Goal: Information Seeking & Learning: Learn about a topic

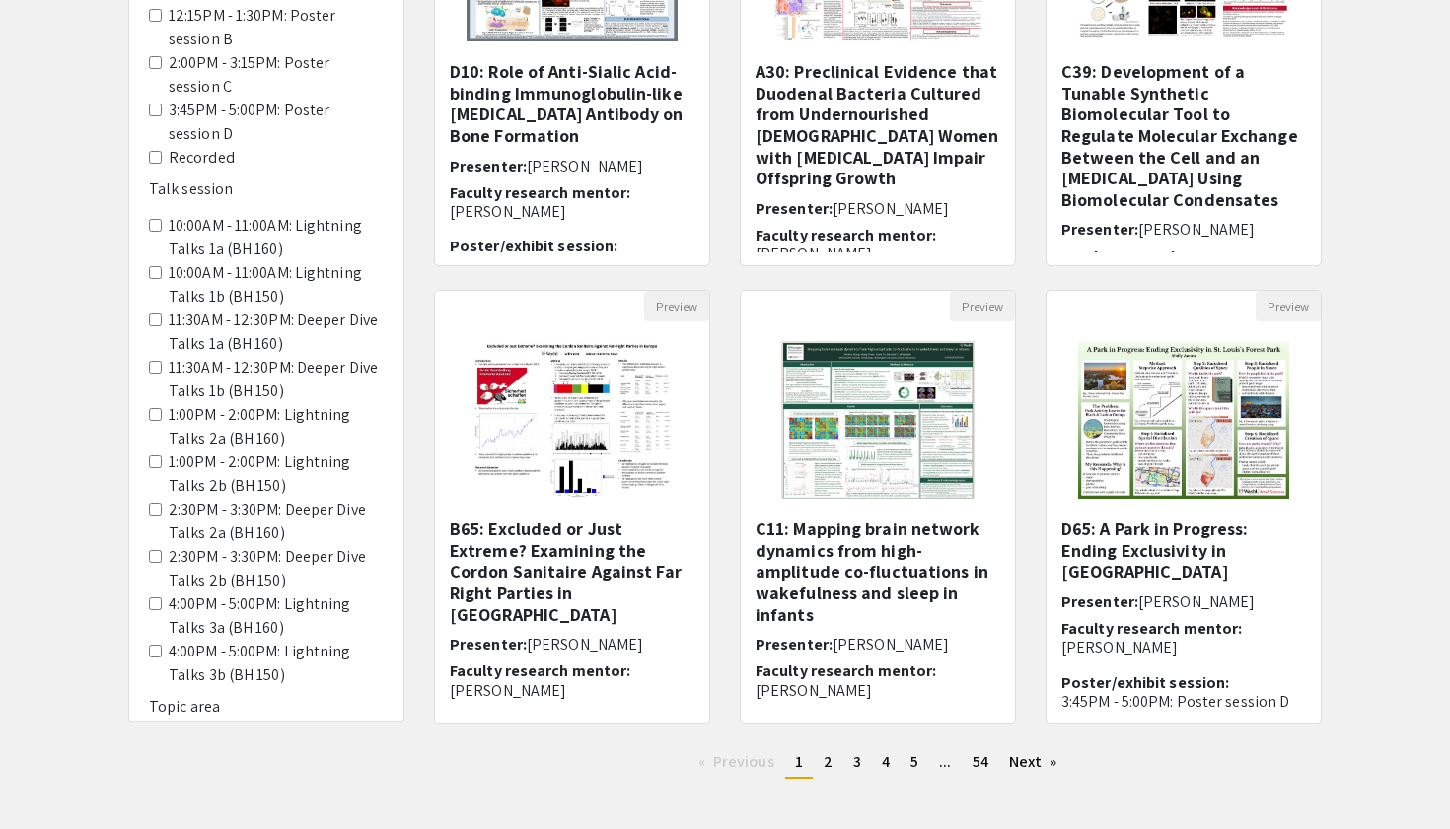
scroll to position [478, 0]
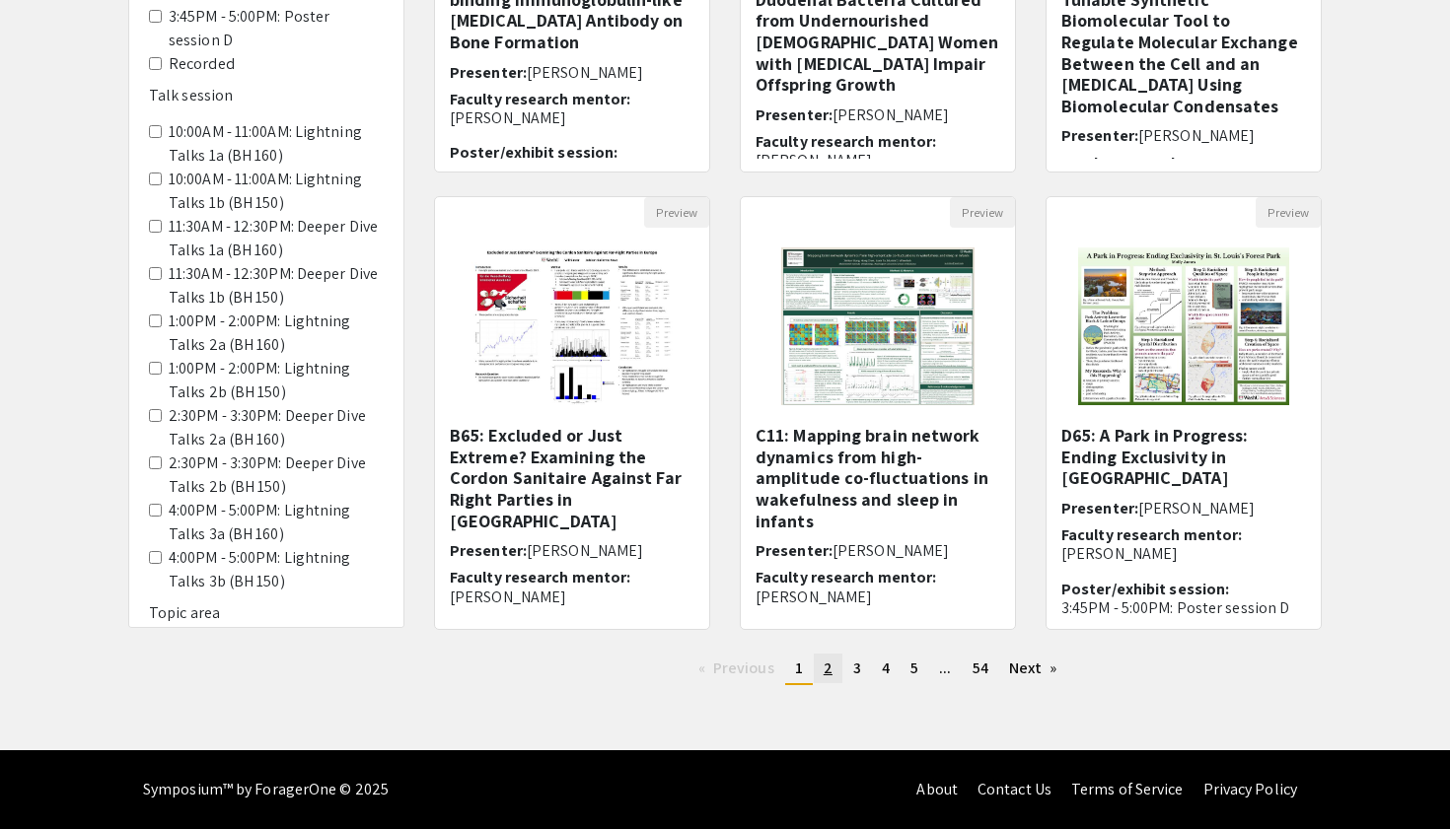
click at [830, 671] on link "page 2" at bounding box center [828, 669] width 29 height 30
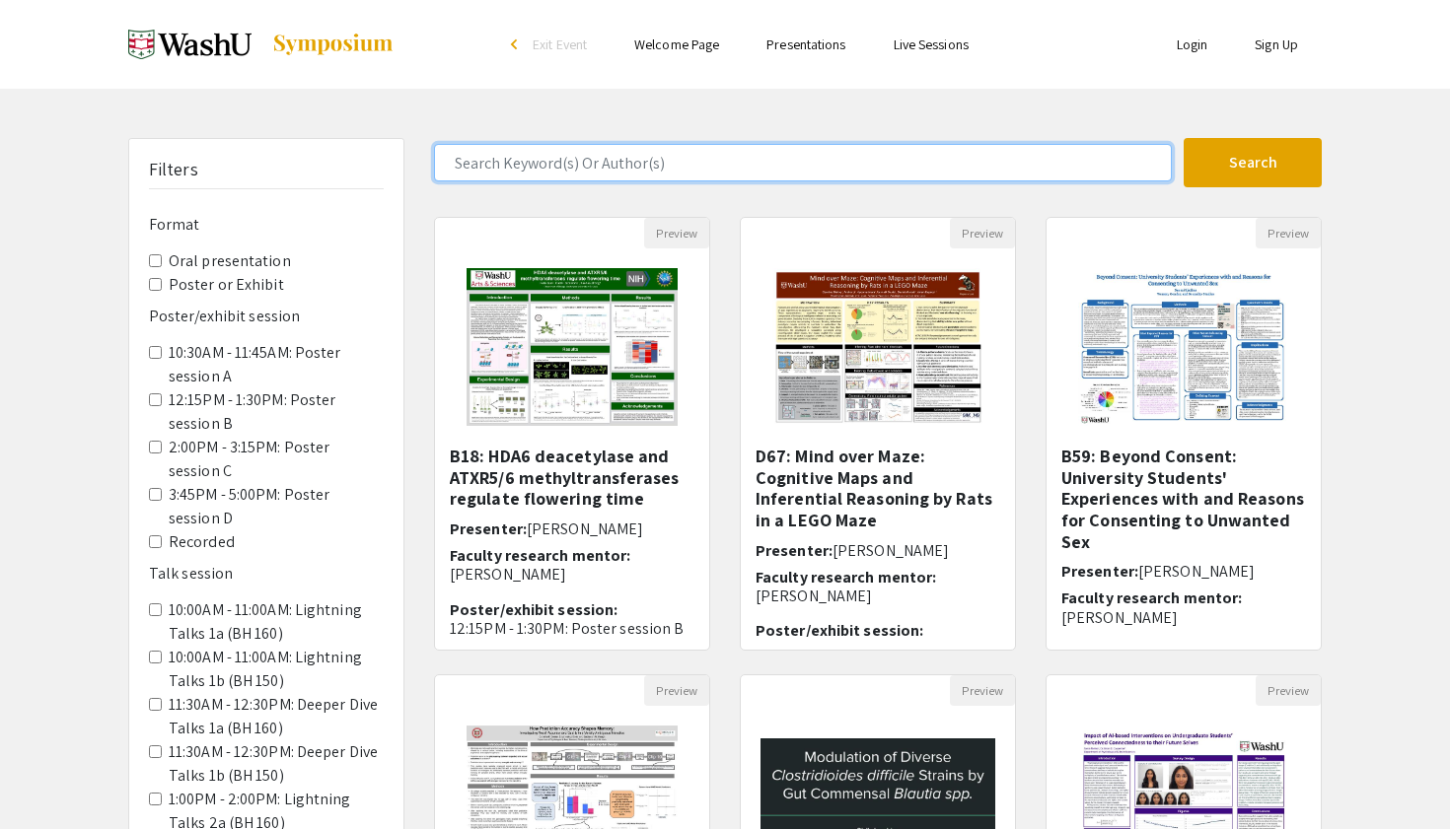
click at [935, 165] on input "Search Keyword(s) Or Author(s)" at bounding box center [803, 162] width 738 height 37
type input "classics"
click at [1184, 138] on button "Search" at bounding box center [1253, 162] width 138 height 49
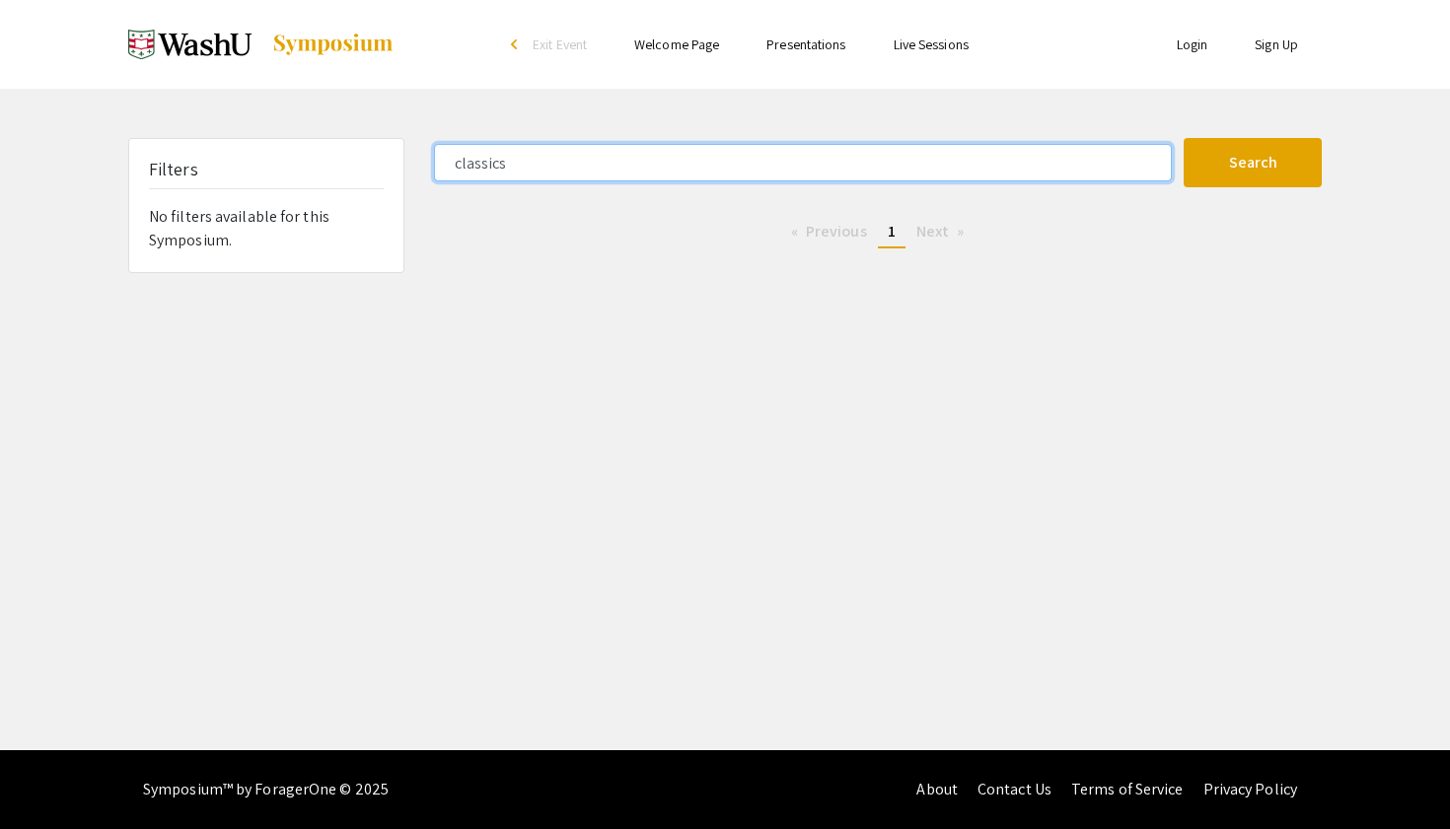
drag, startPoint x: 566, startPoint y: 168, endPoint x: 391, endPoint y: 159, distance: 175.8
click at [398, 160] on div "Filters No filters available for this Symposium. classics Search 0 Results foun…" at bounding box center [724, 205] width 1223 height 135
type input "latin"
click at [1184, 138] on button "Search" at bounding box center [1253, 162] width 138 height 49
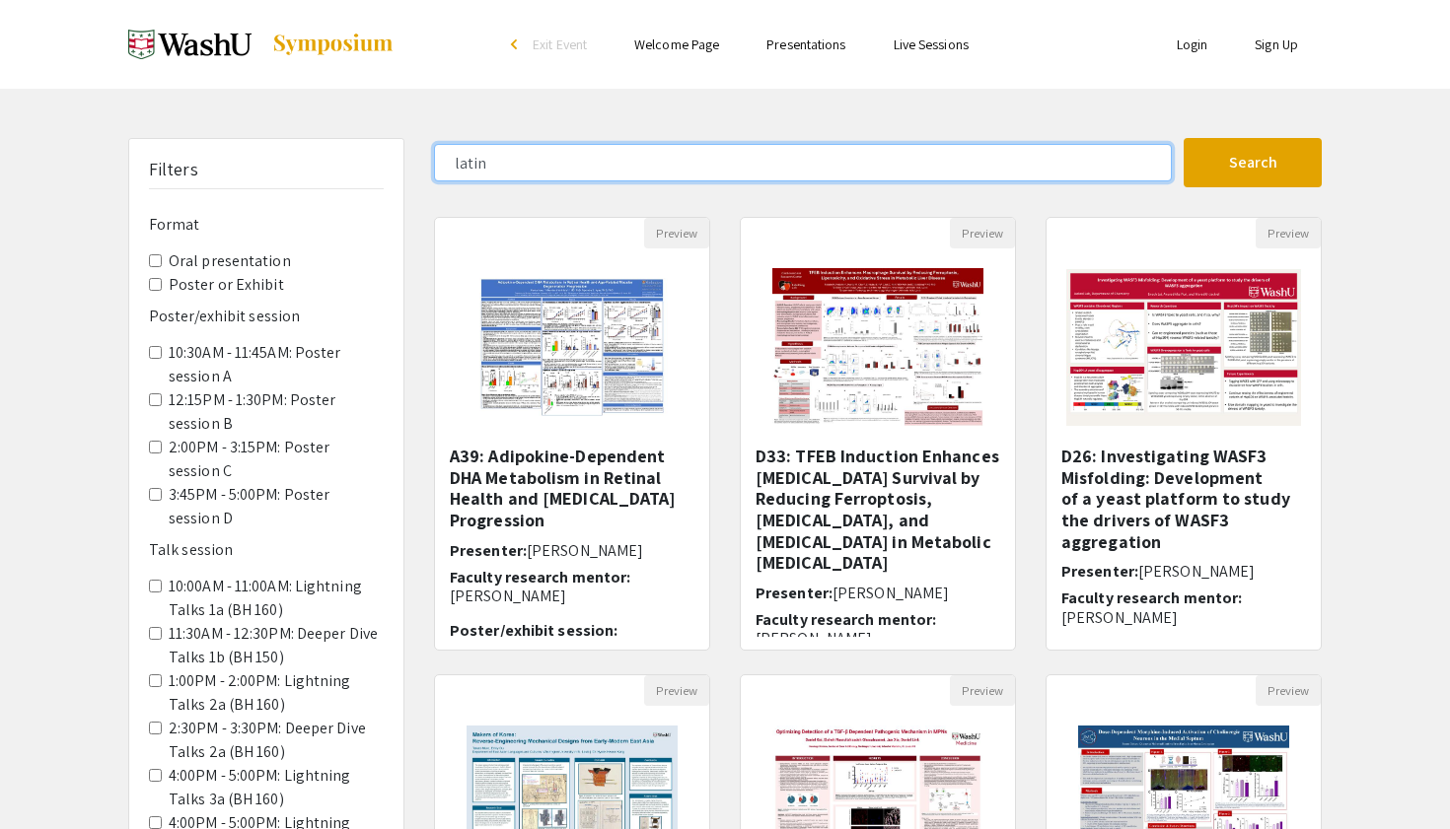
drag, startPoint x: 517, startPoint y: 147, endPoint x: 396, endPoint y: 147, distance: 121.3
click at [396, 147] on div "Filters Format Oral presentation Poster or Exhibit Poster/exhibit session 10:30…" at bounding box center [724, 659] width 1223 height 1042
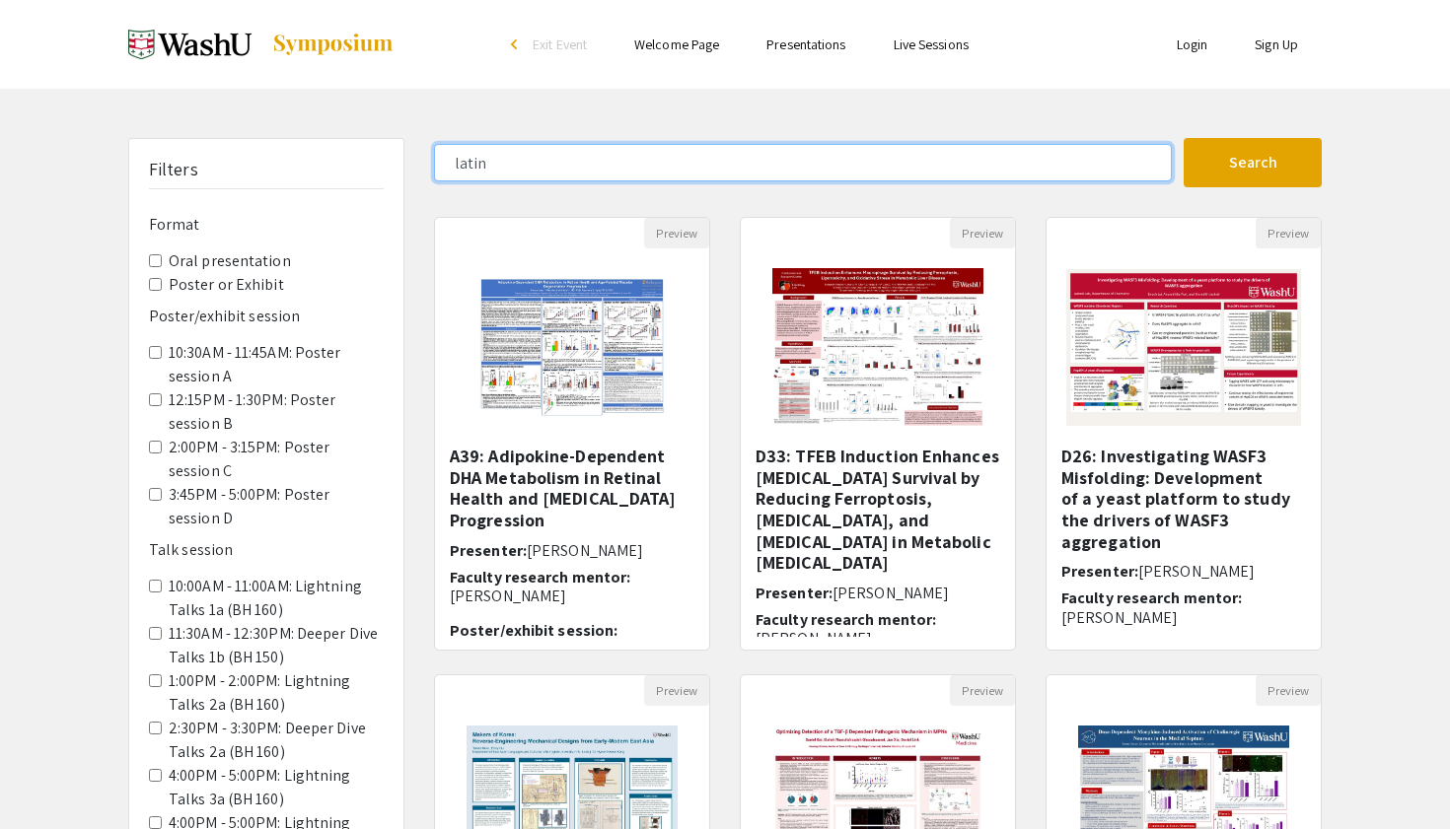
drag, startPoint x: 444, startPoint y: 161, endPoint x: 524, endPoint y: 167, distance: 80.1
click at [446, 161] on input "latin" at bounding box center [803, 162] width 738 height 37
drag, startPoint x: 523, startPoint y: 167, endPoint x: 315, endPoint y: 122, distance: 212.8
click at [318, 123] on div "Skip navigation arrow_back_ios Exit Event Welcome Page Presentations Live Sessi…" at bounding box center [725, 614] width 1450 height 1229
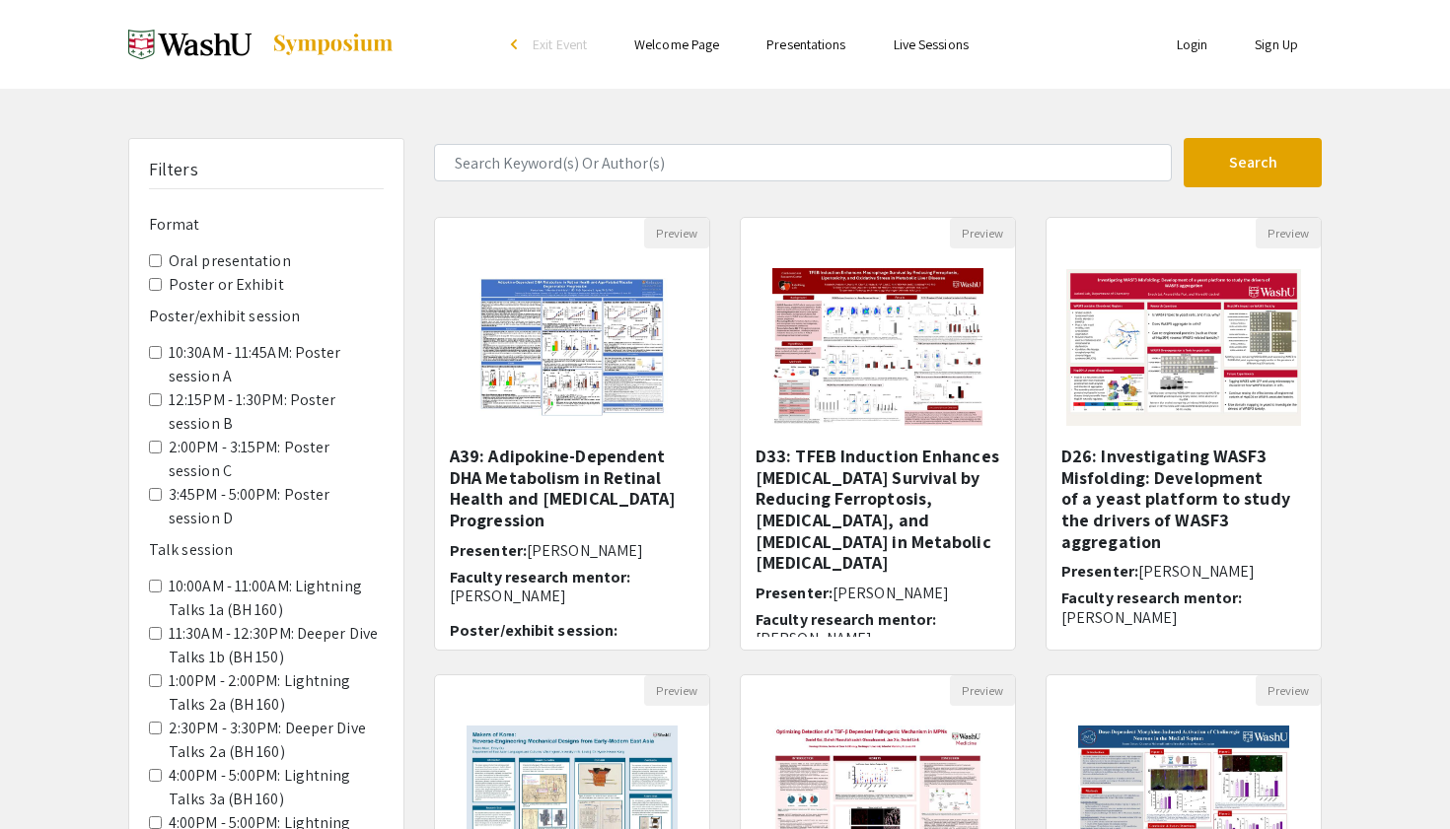
click at [970, 122] on div "Skip navigation arrow_back_ios Exit Event Welcome Page Presentations Live Sessi…" at bounding box center [725, 614] width 1450 height 1229
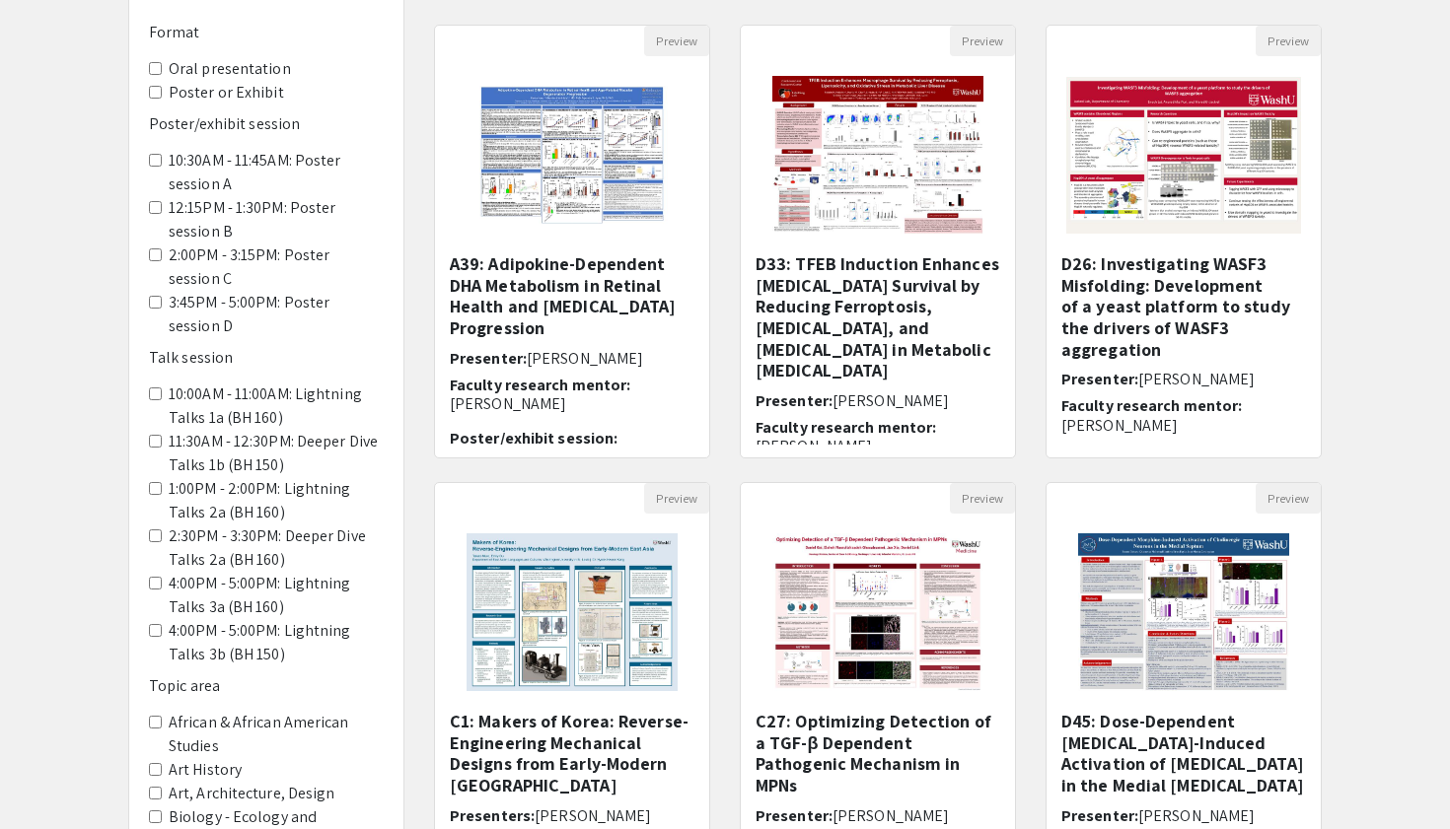
scroll to position [478, 0]
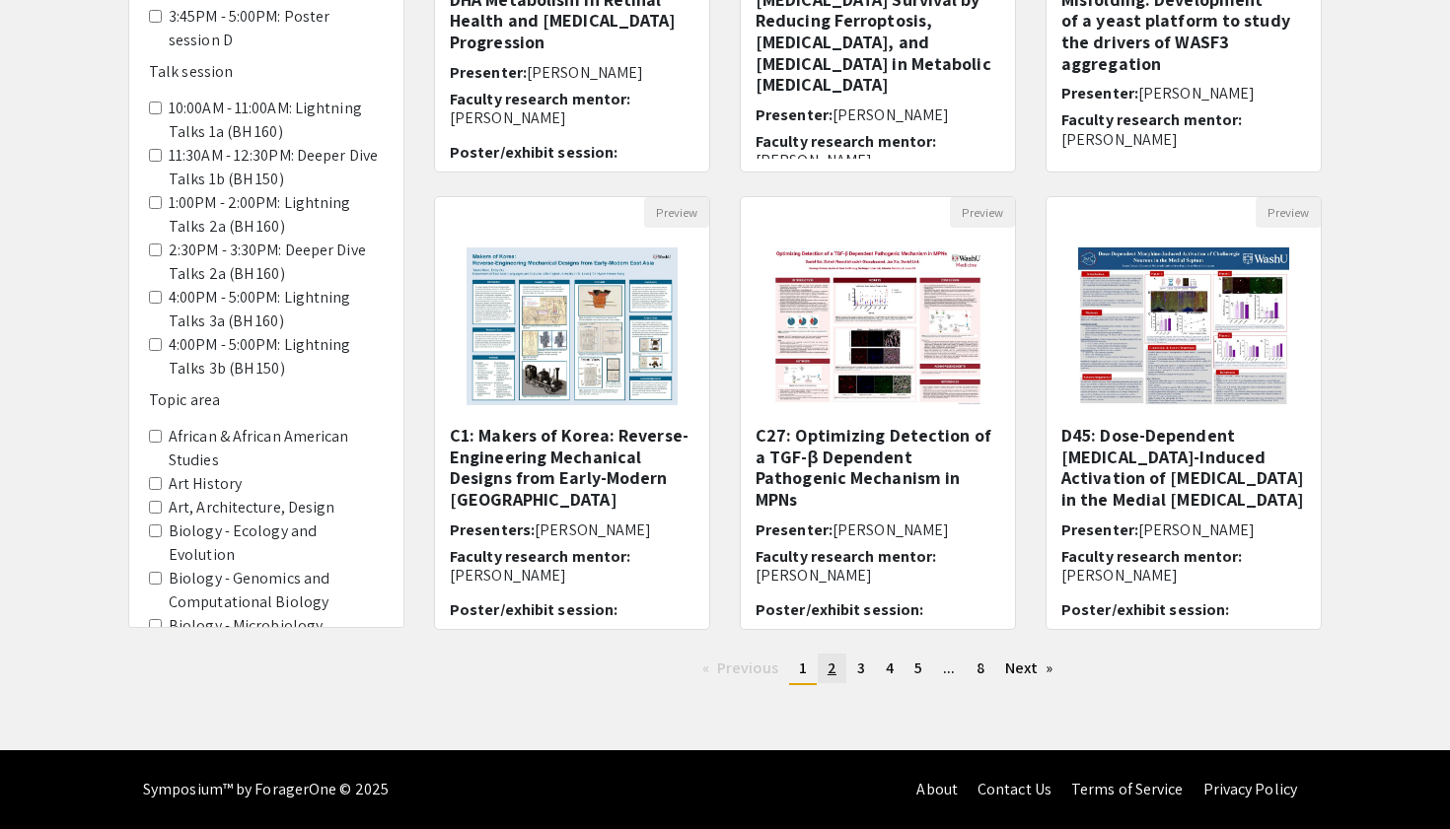
click at [840, 682] on link "page 2" at bounding box center [832, 669] width 29 height 30
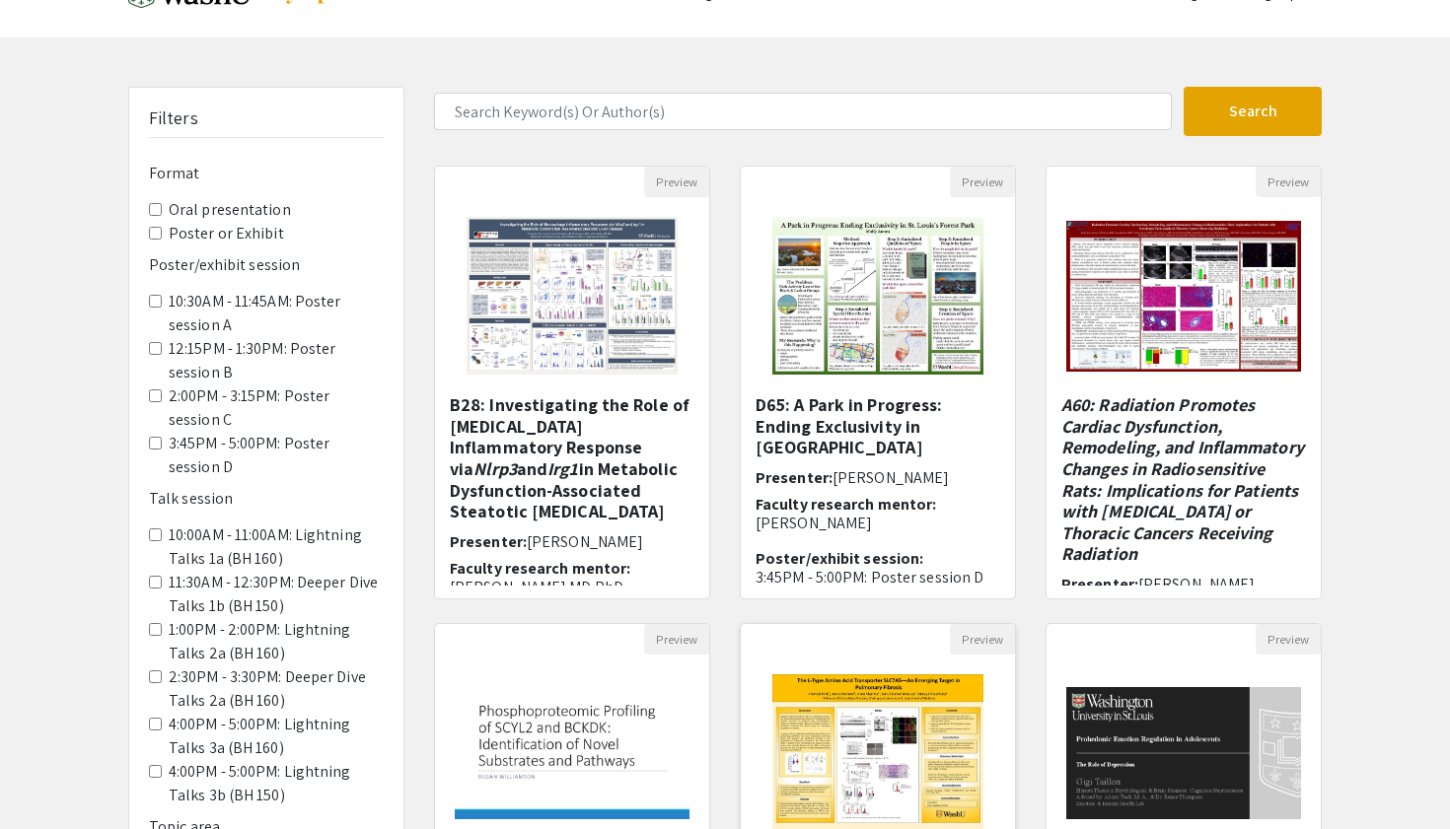
scroll to position [478, 0]
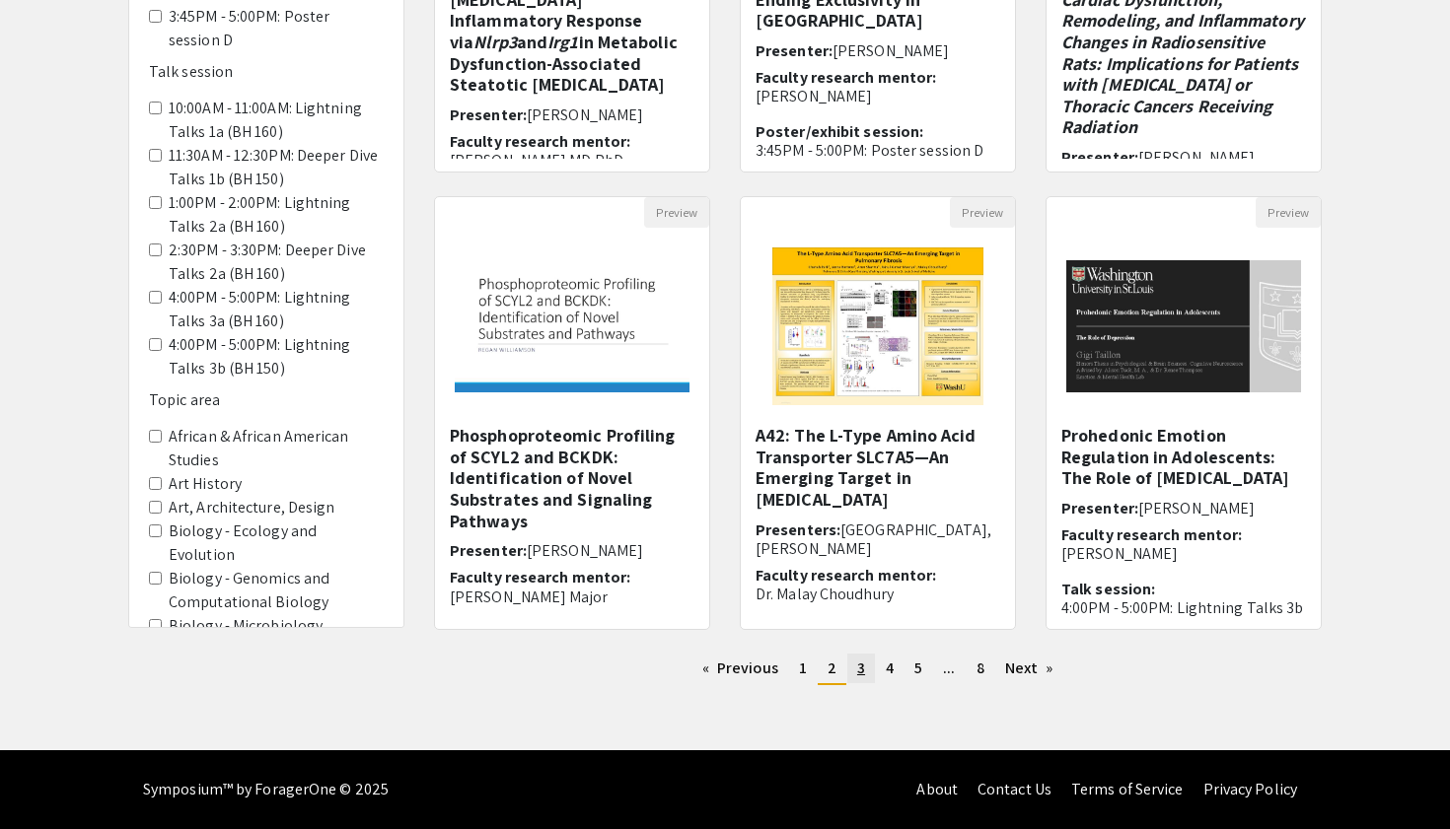
click at [863, 677] on span "3" at bounding box center [861, 668] width 8 height 21
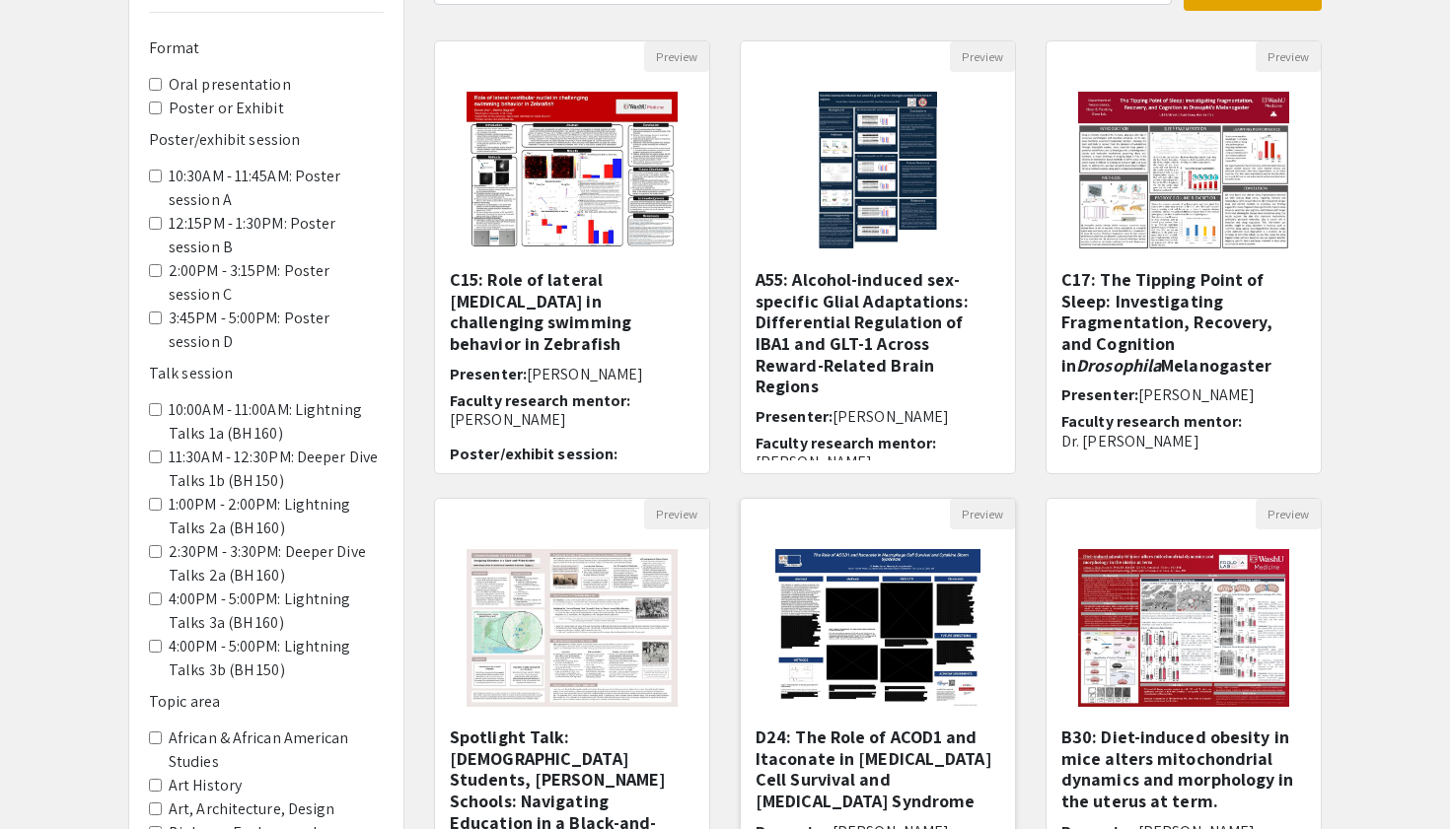
scroll to position [478, 0]
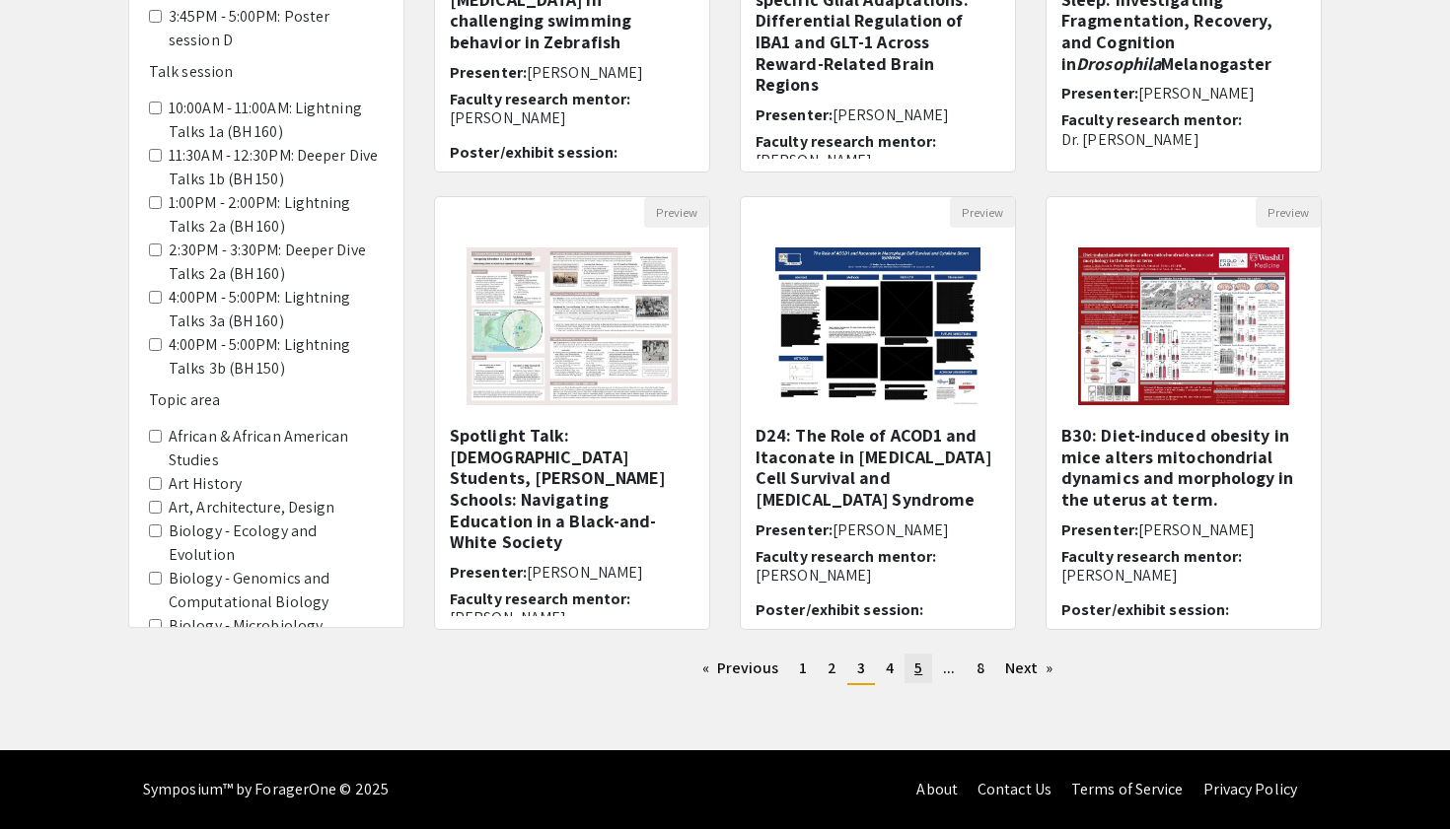
click at [916, 672] on span "5" at bounding box center [918, 668] width 8 height 21
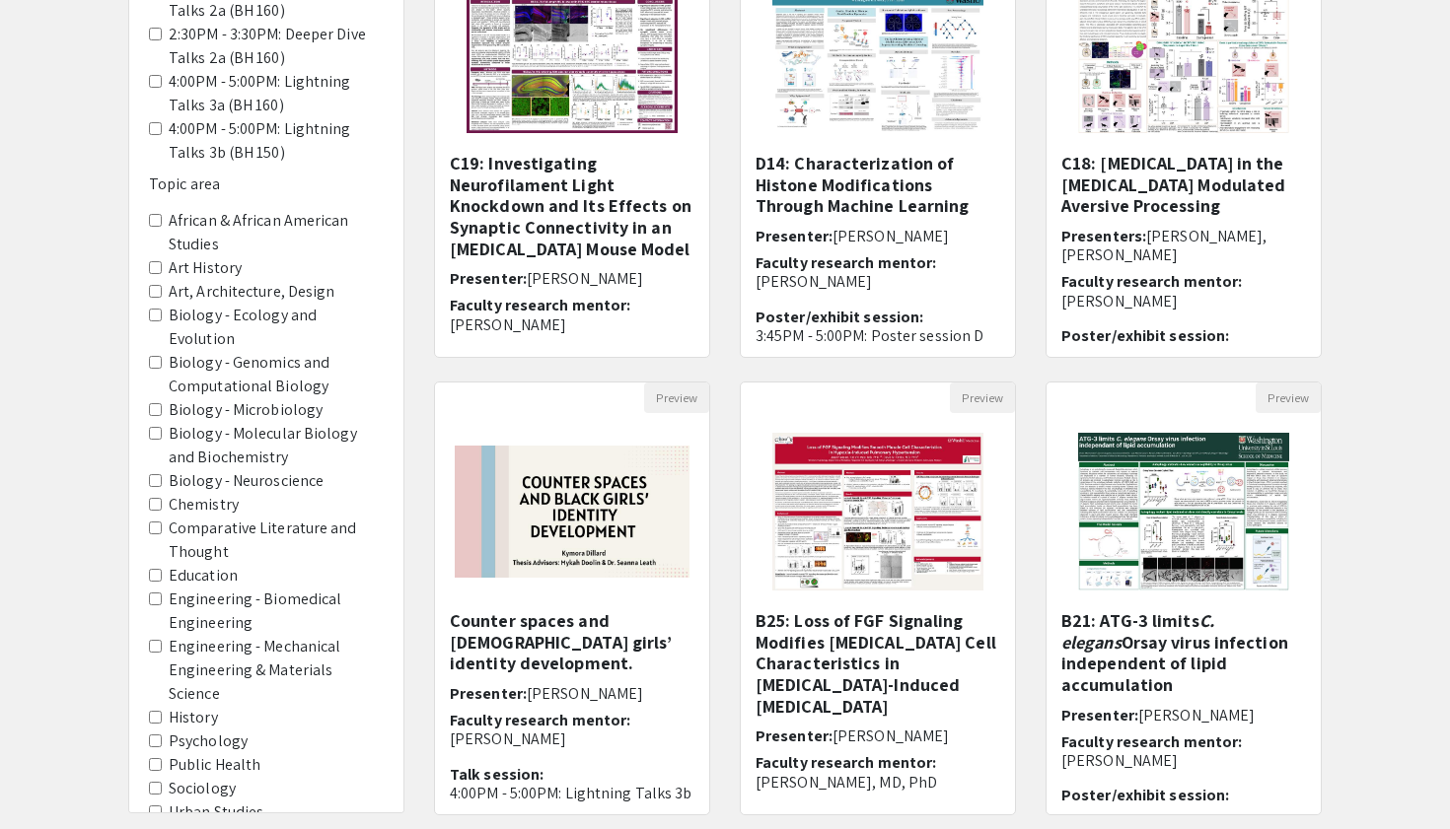
scroll to position [366, 0]
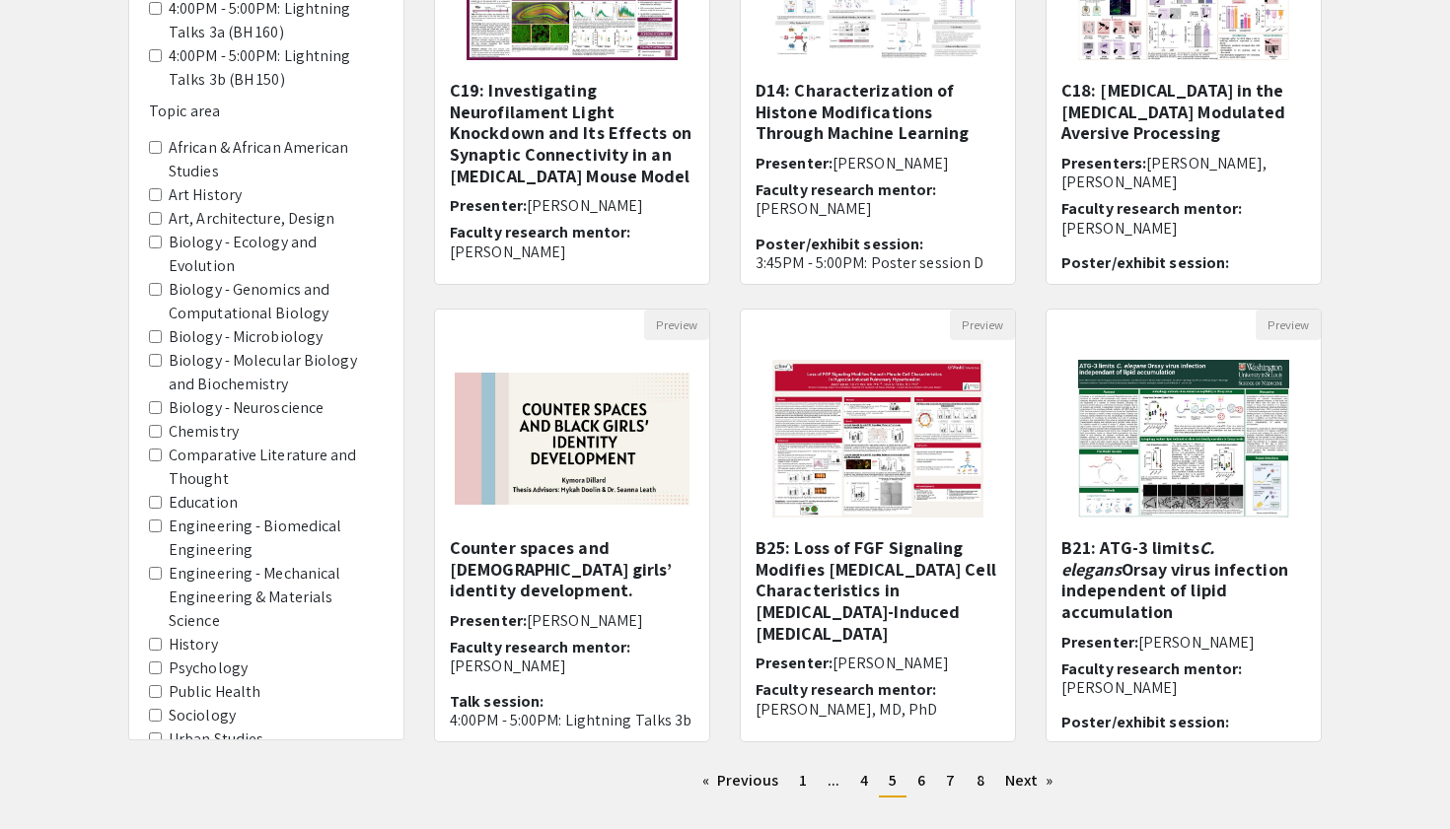
click at [185, 633] on label "History" at bounding box center [193, 645] width 49 height 24
click at [162, 638] on area-History "History" at bounding box center [155, 644] width 13 height 13
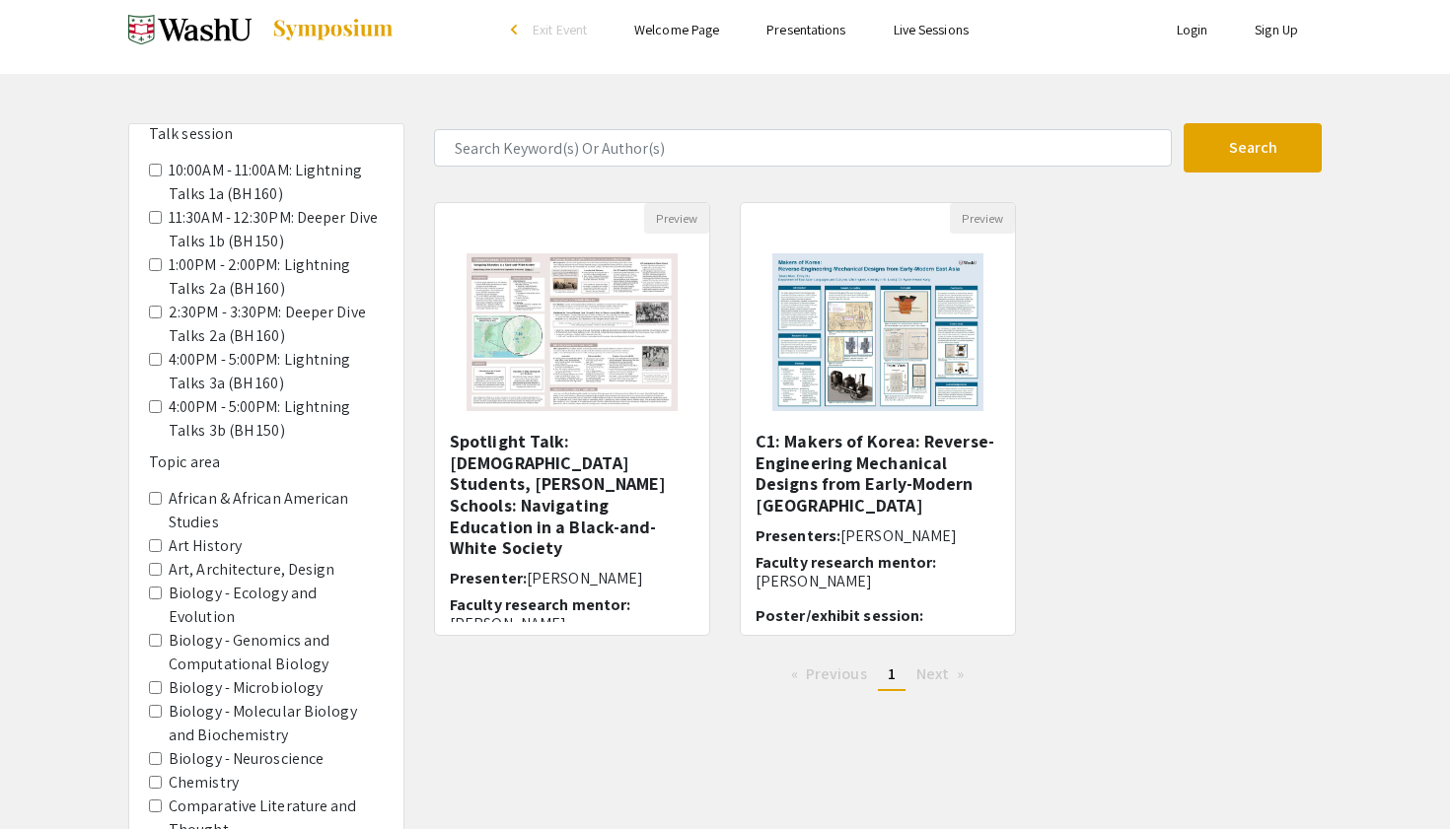
scroll to position [19, 0]
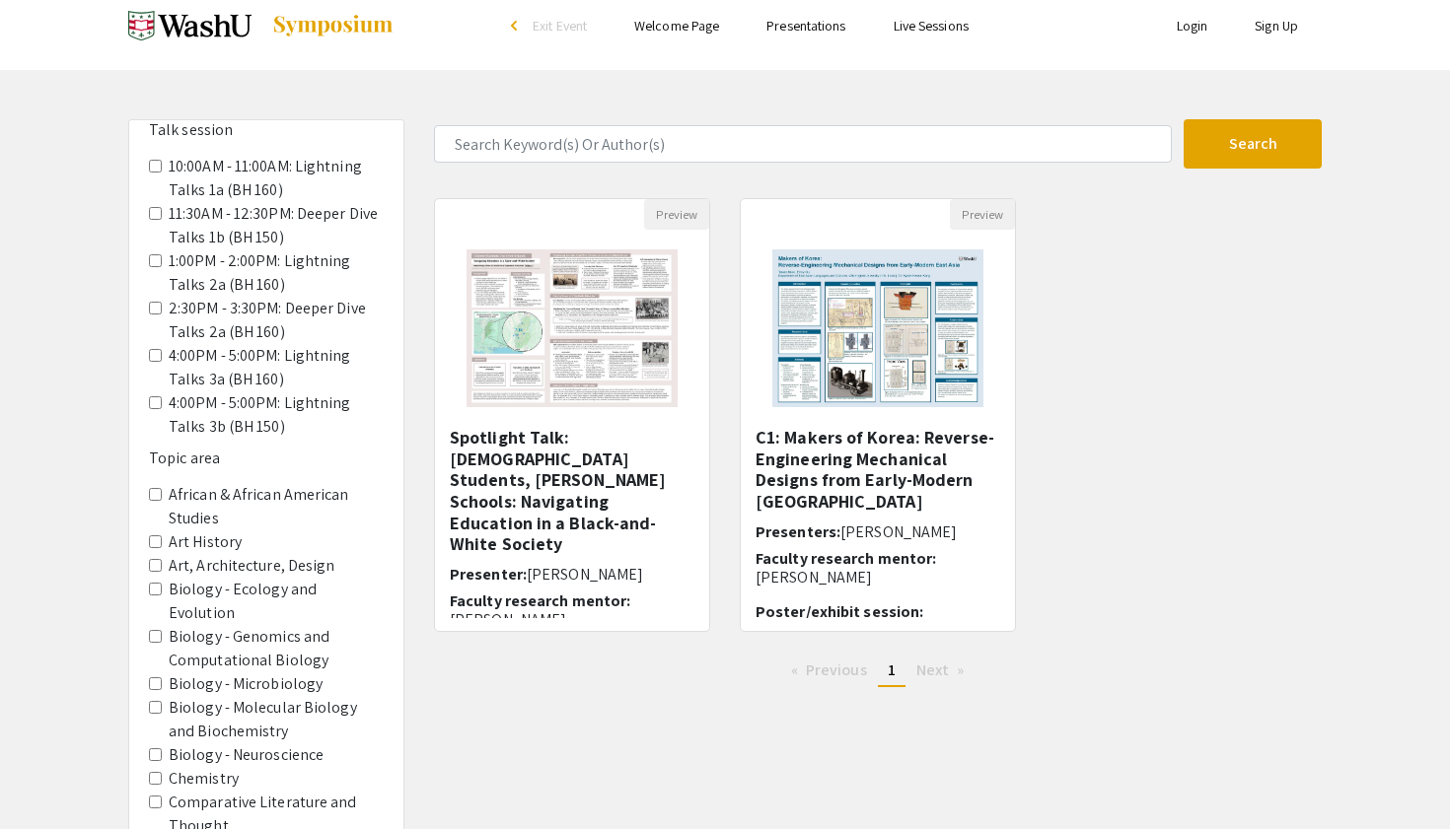
click at [180, 541] on label "Art History" at bounding box center [205, 543] width 73 height 24
click at [162, 541] on History "Art History" at bounding box center [155, 542] width 13 height 13
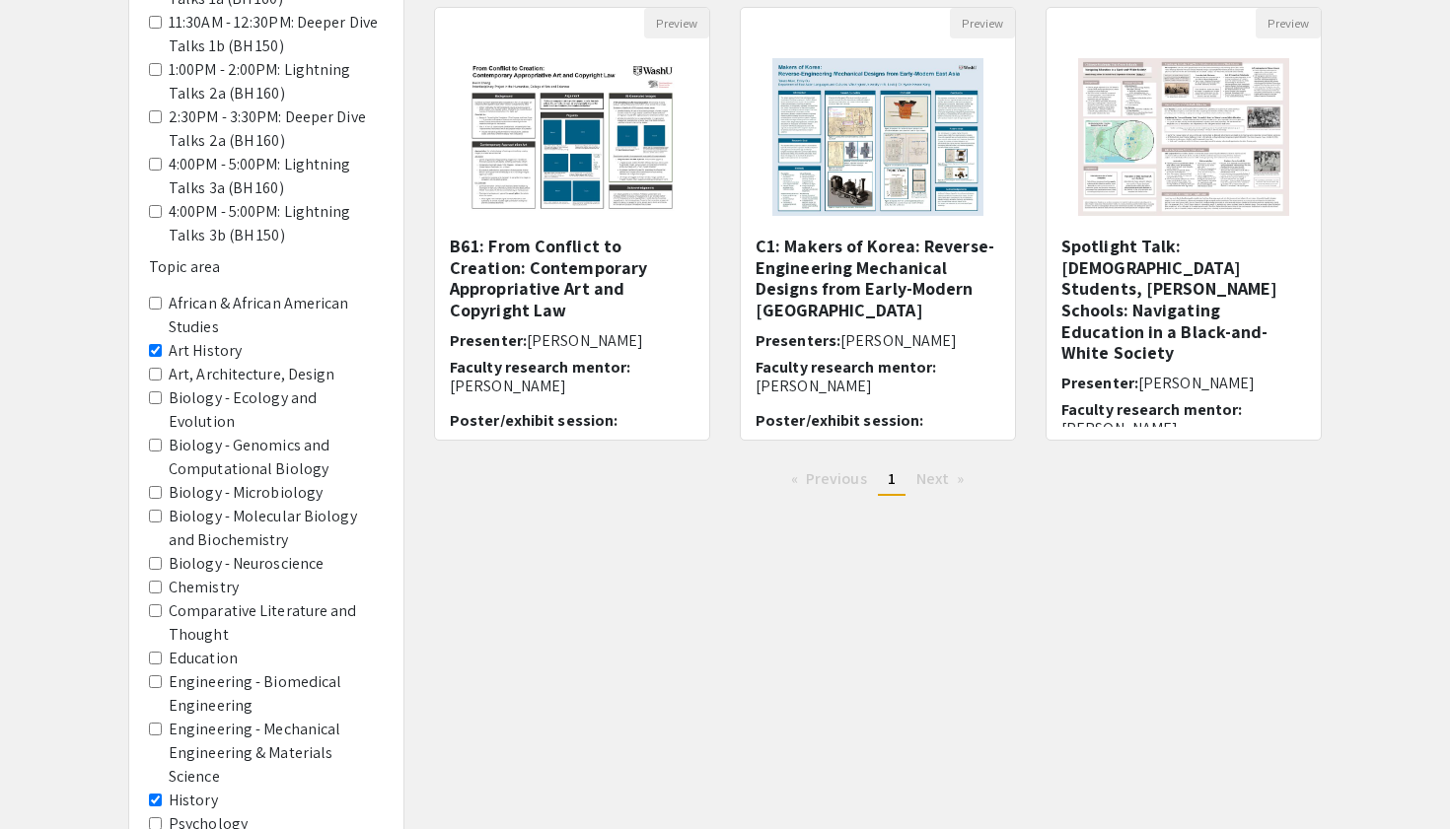
scroll to position [222, 0]
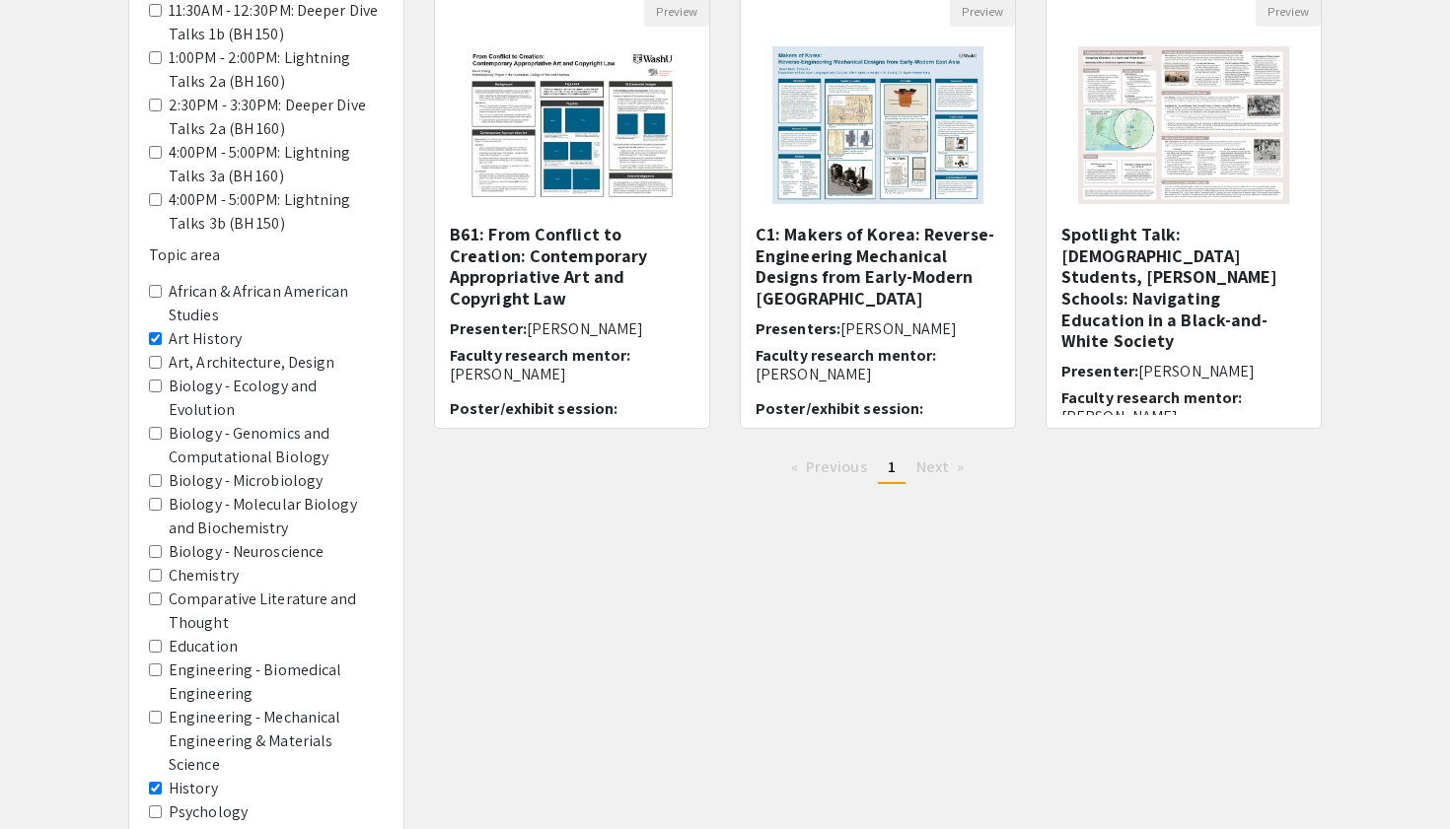
click at [156, 588] on span "Comparative Literature and Thought" at bounding box center [266, 611] width 235 height 47
click at [156, 593] on Thought "Comparative Literature and Thought" at bounding box center [155, 599] width 13 height 13
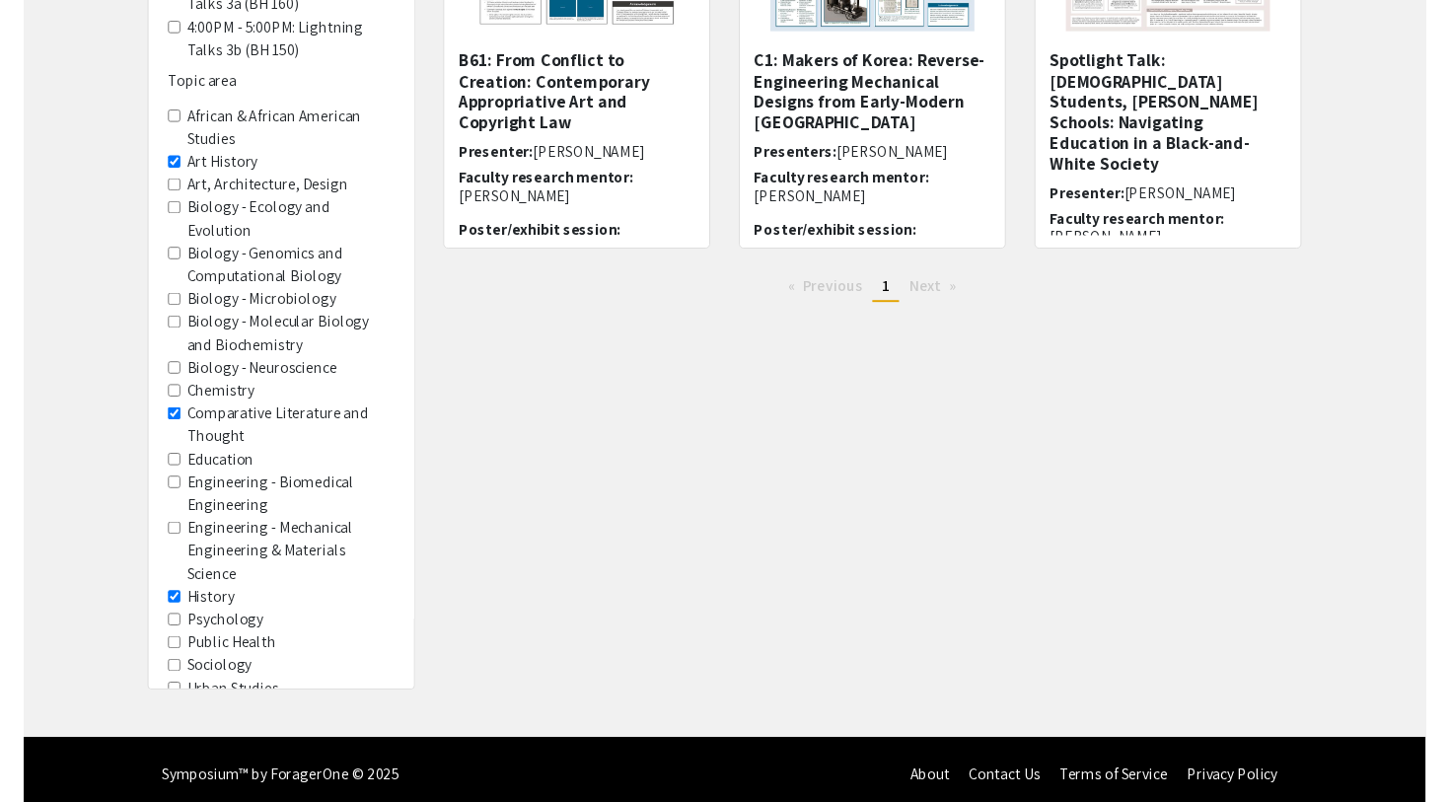
scroll to position [399, 0]
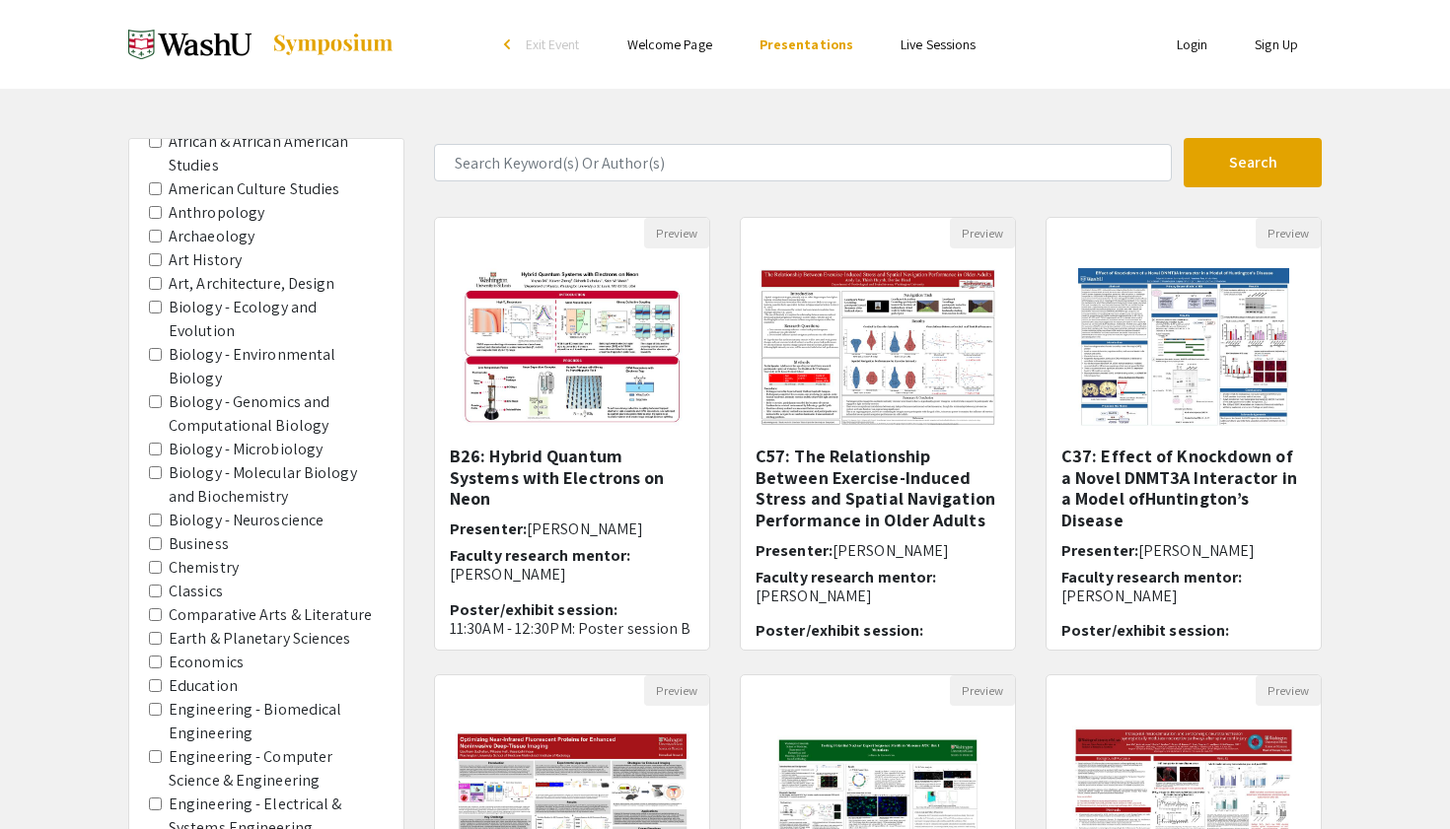
scroll to position [744, 0]
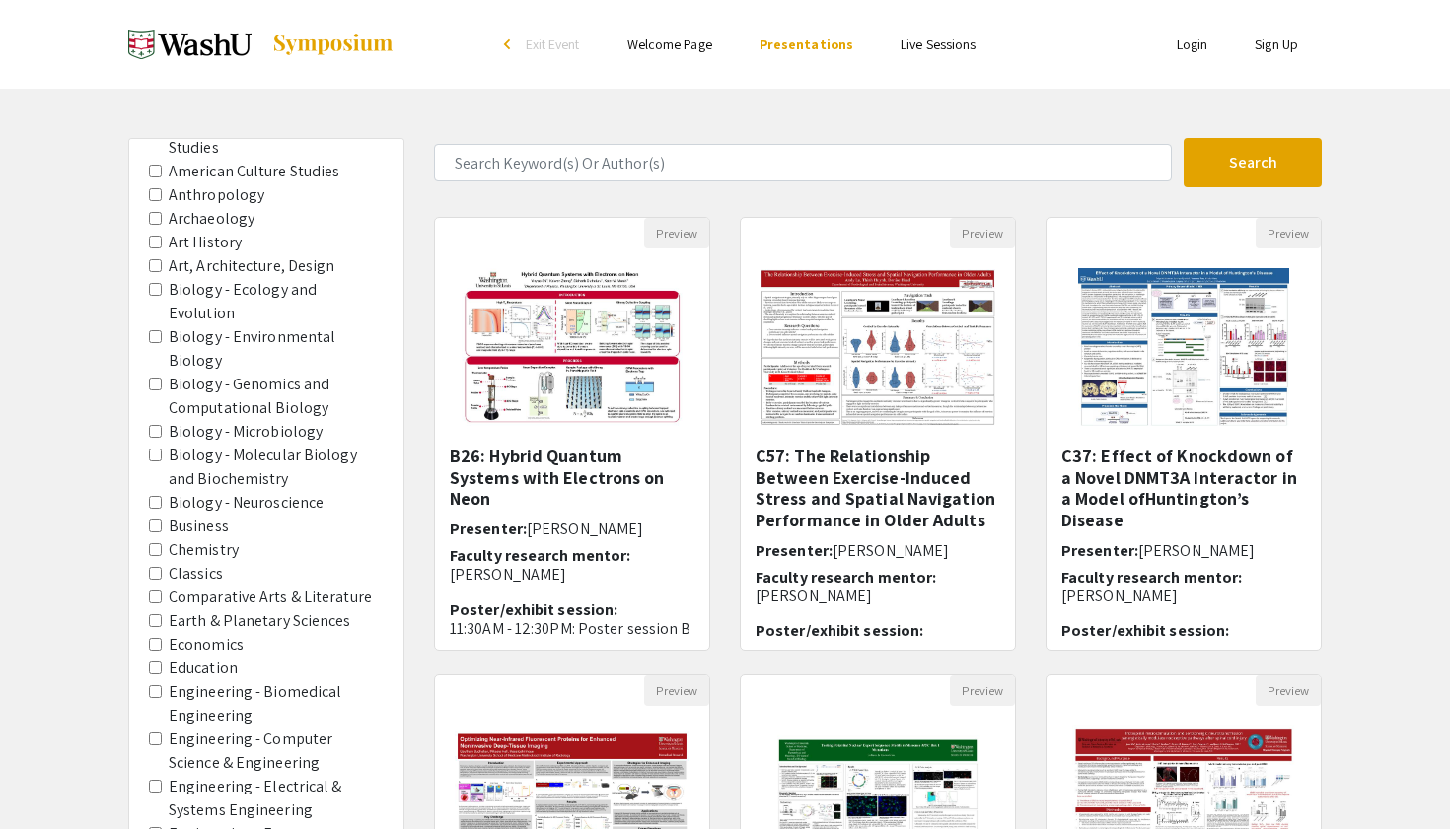
click at [185, 562] on label "Classics" at bounding box center [196, 574] width 54 height 24
click at [162, 567] on area-Classics "Classics" at bounding box center [155, 573] width 13 height 13
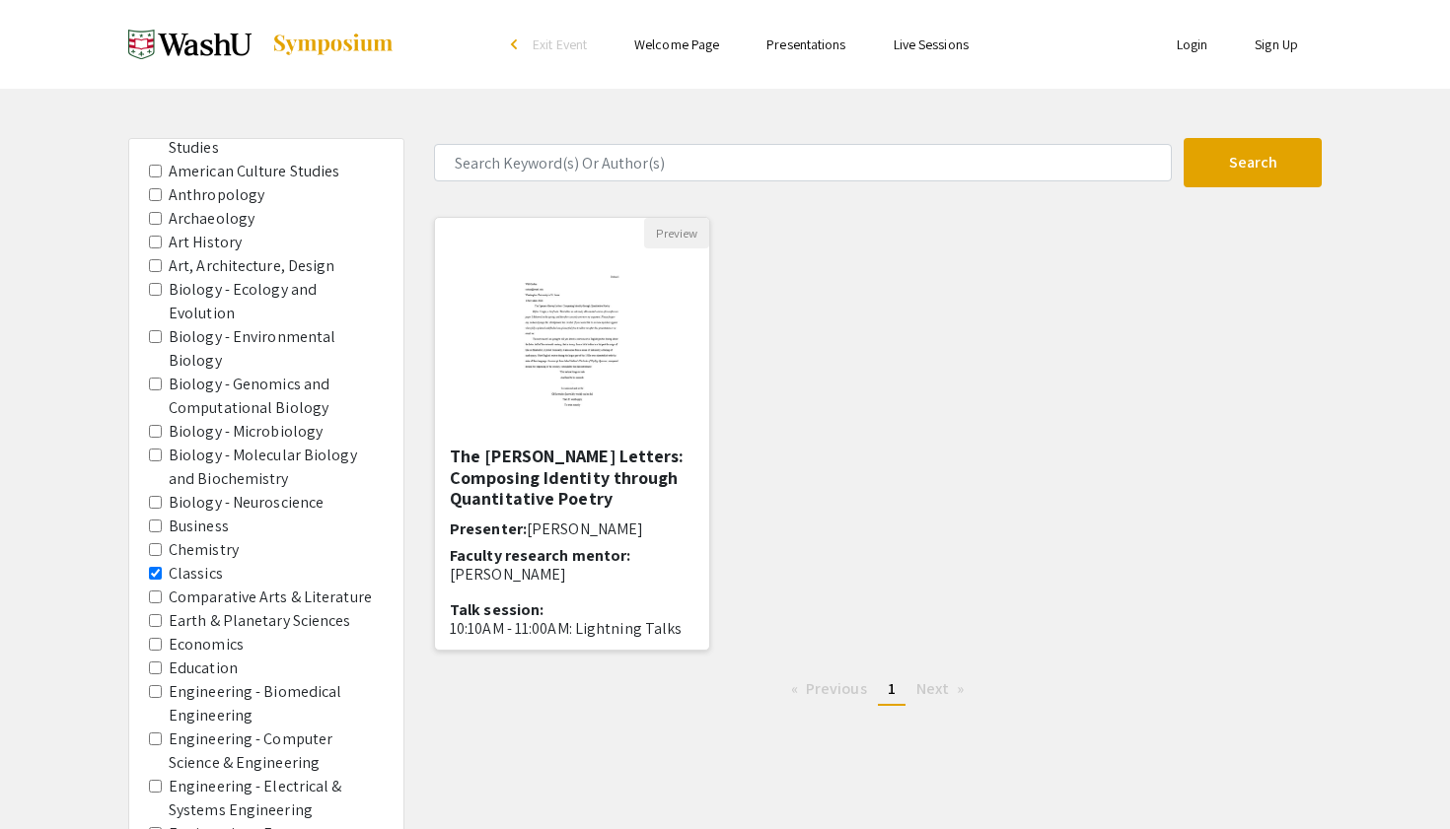
click at [605, 482] on h5 "The [PERSON_NAME] Letters: Composing Identity through Quantitative Poetry" at bounding box center [572, 478] width 245 height 64
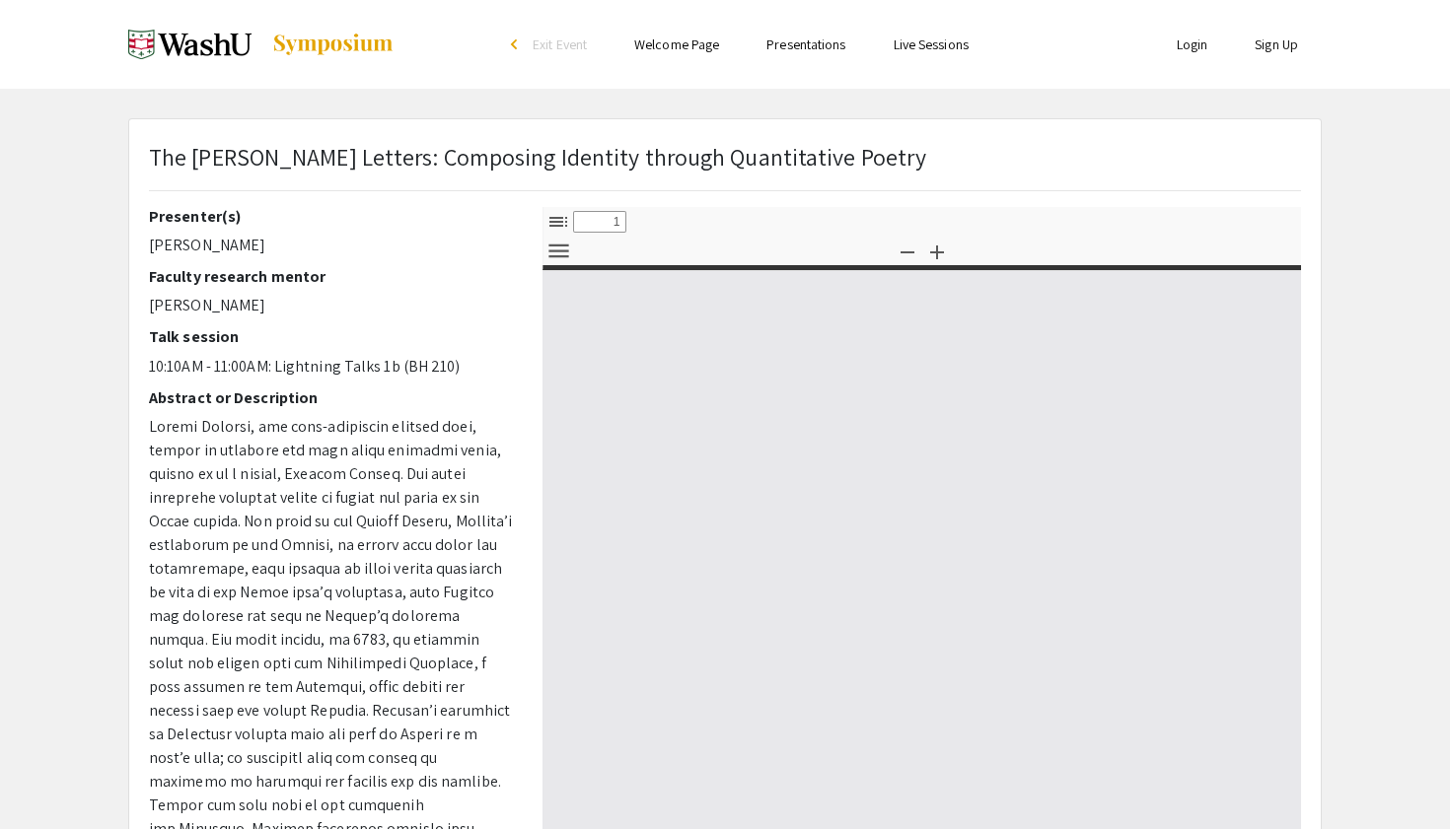
select select "custom"
type input "0"
select select "custom"
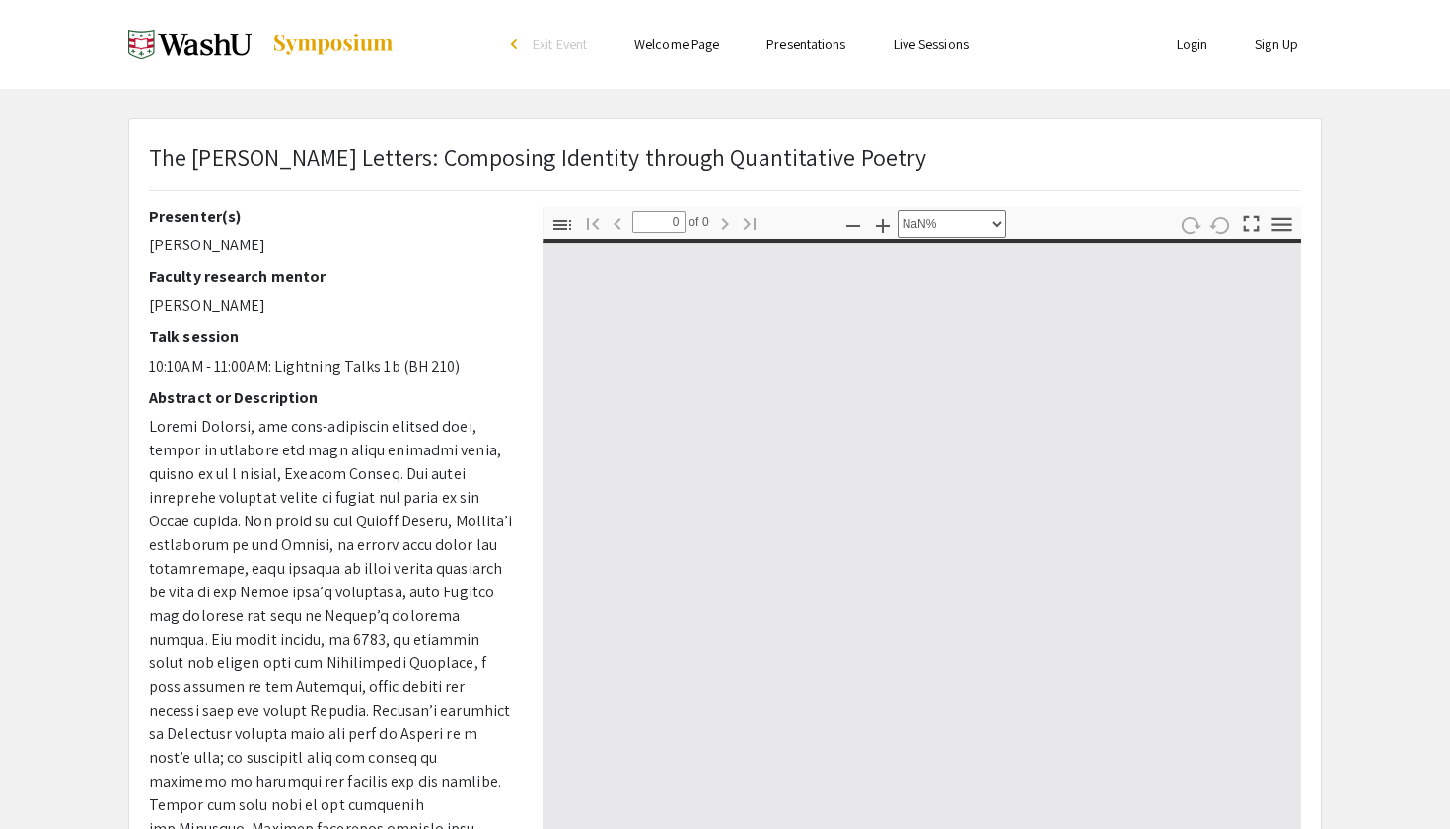
type input "1"
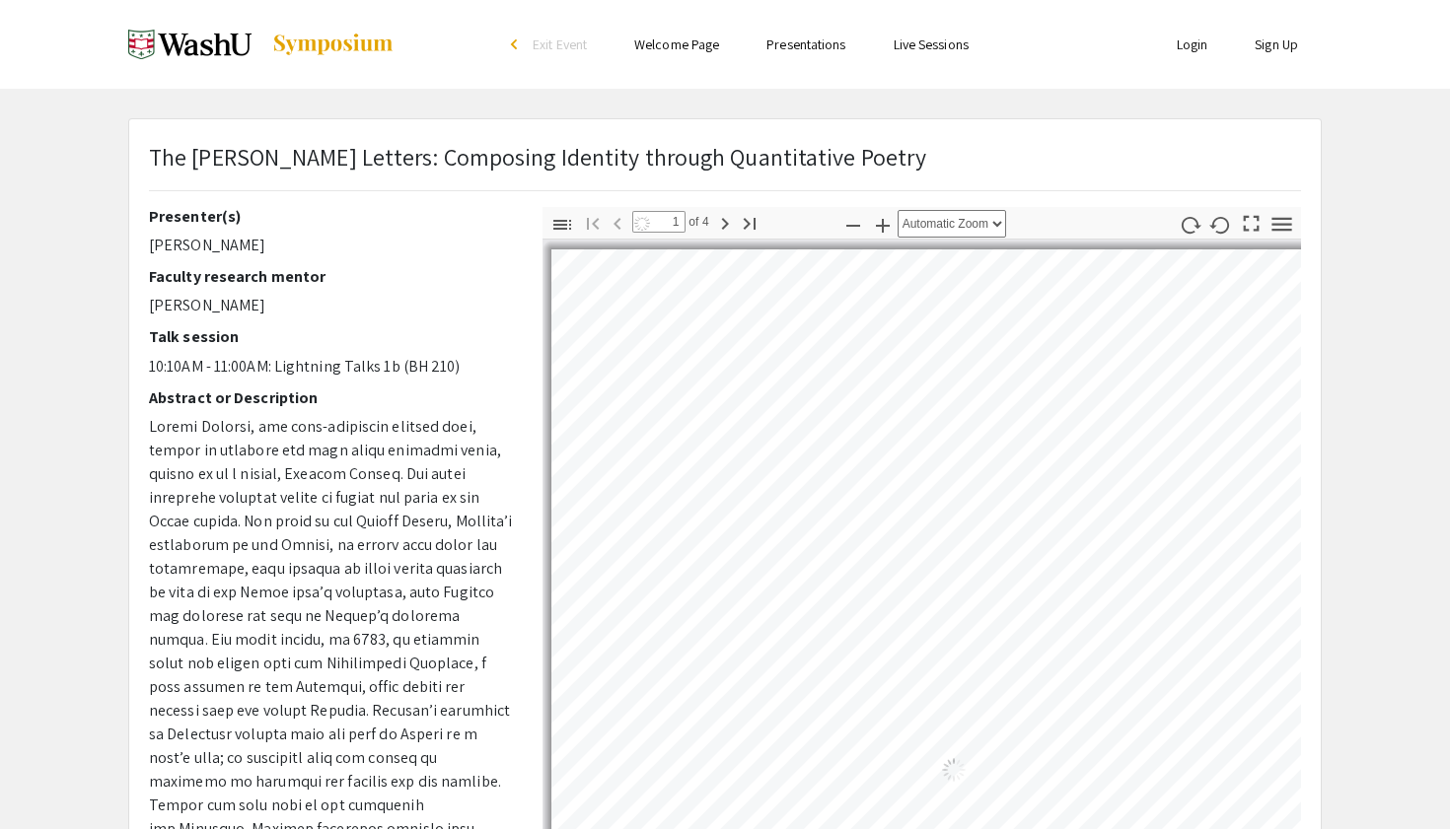
select select "auto"
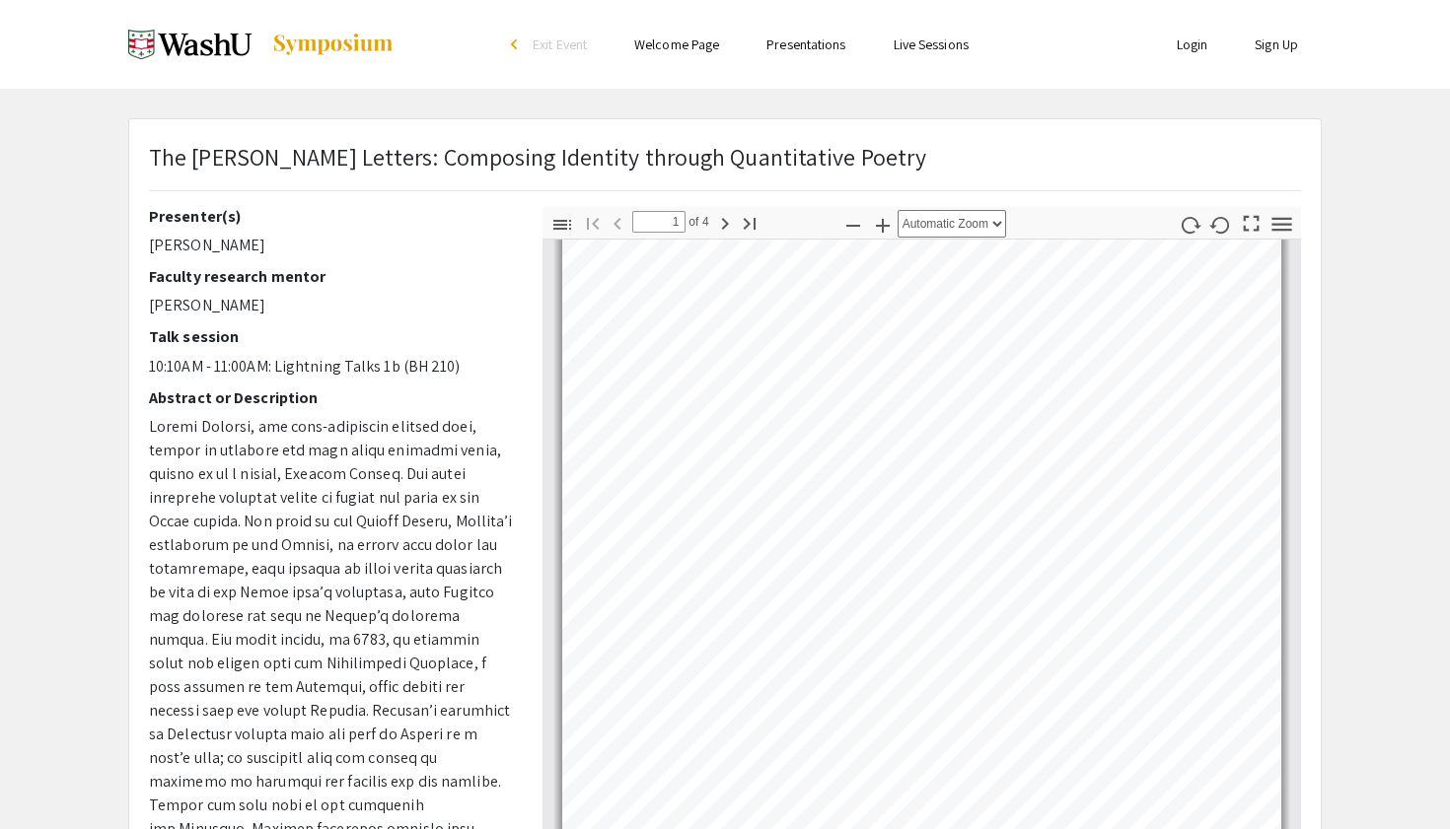
scroll to position [241, 0]
type input "4"
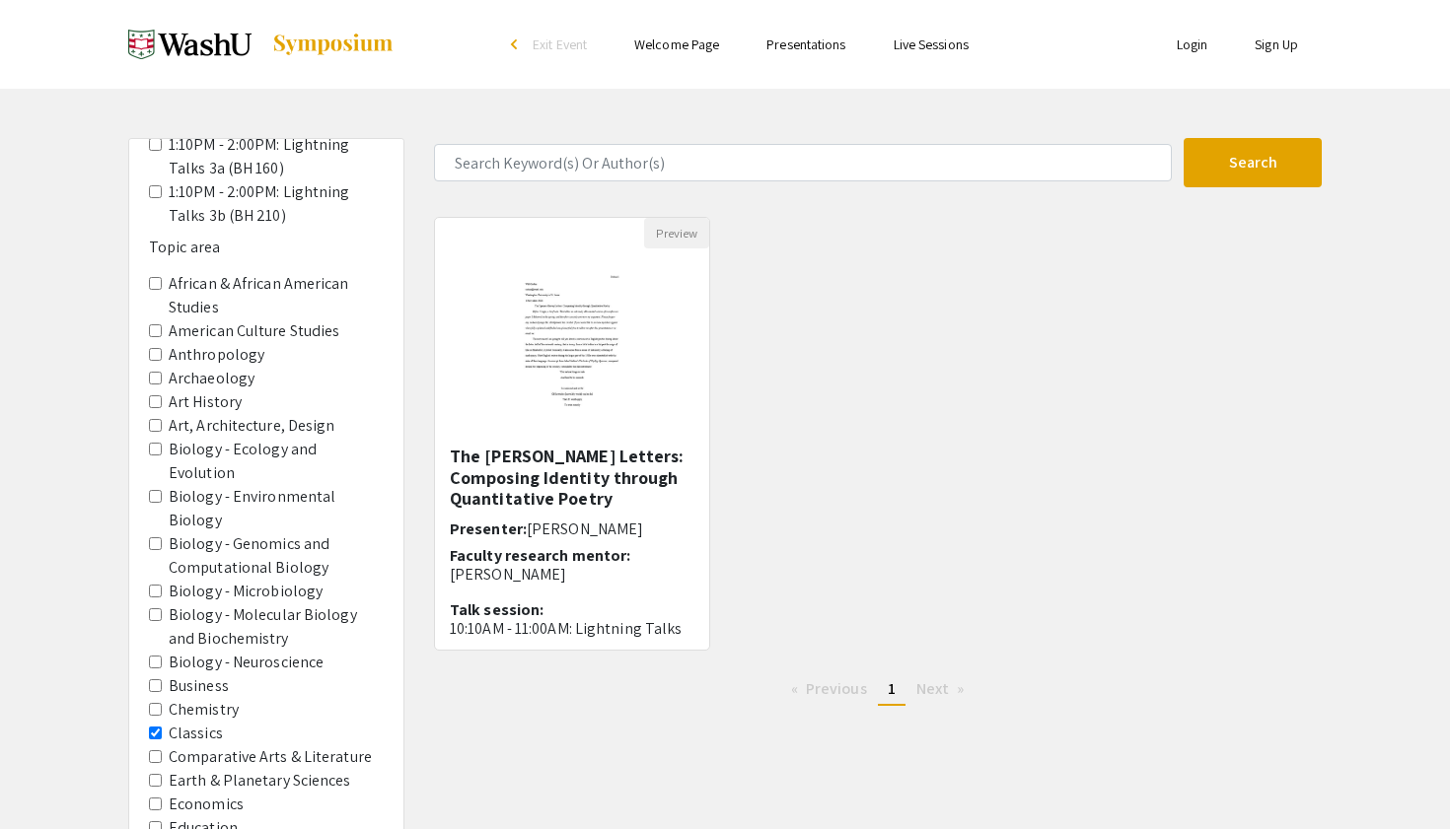
scroll to position [588, 0]
click at [190, 742] on label "Comparative Arts & Literature" at bounding box center [270, 754] width 203 height 24
click at [162, 747] on Literature "Comparative Arts & Literature" at bounding box center [155, 753] width 13 height 13
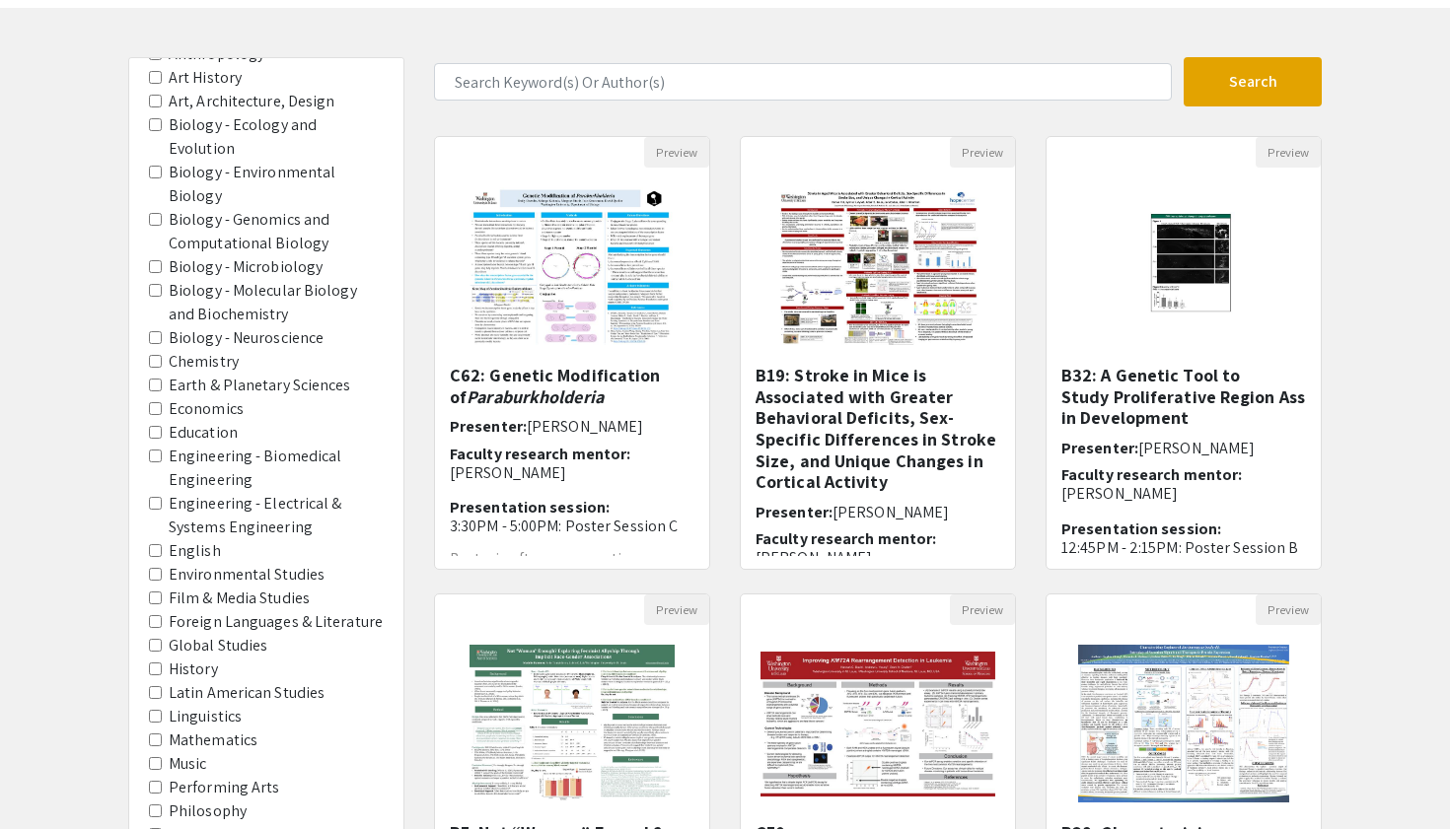
scroll to position [80, 0]
click at [155, 545] on area-English "English" at bounding box center [155, 551] width 13 height 13
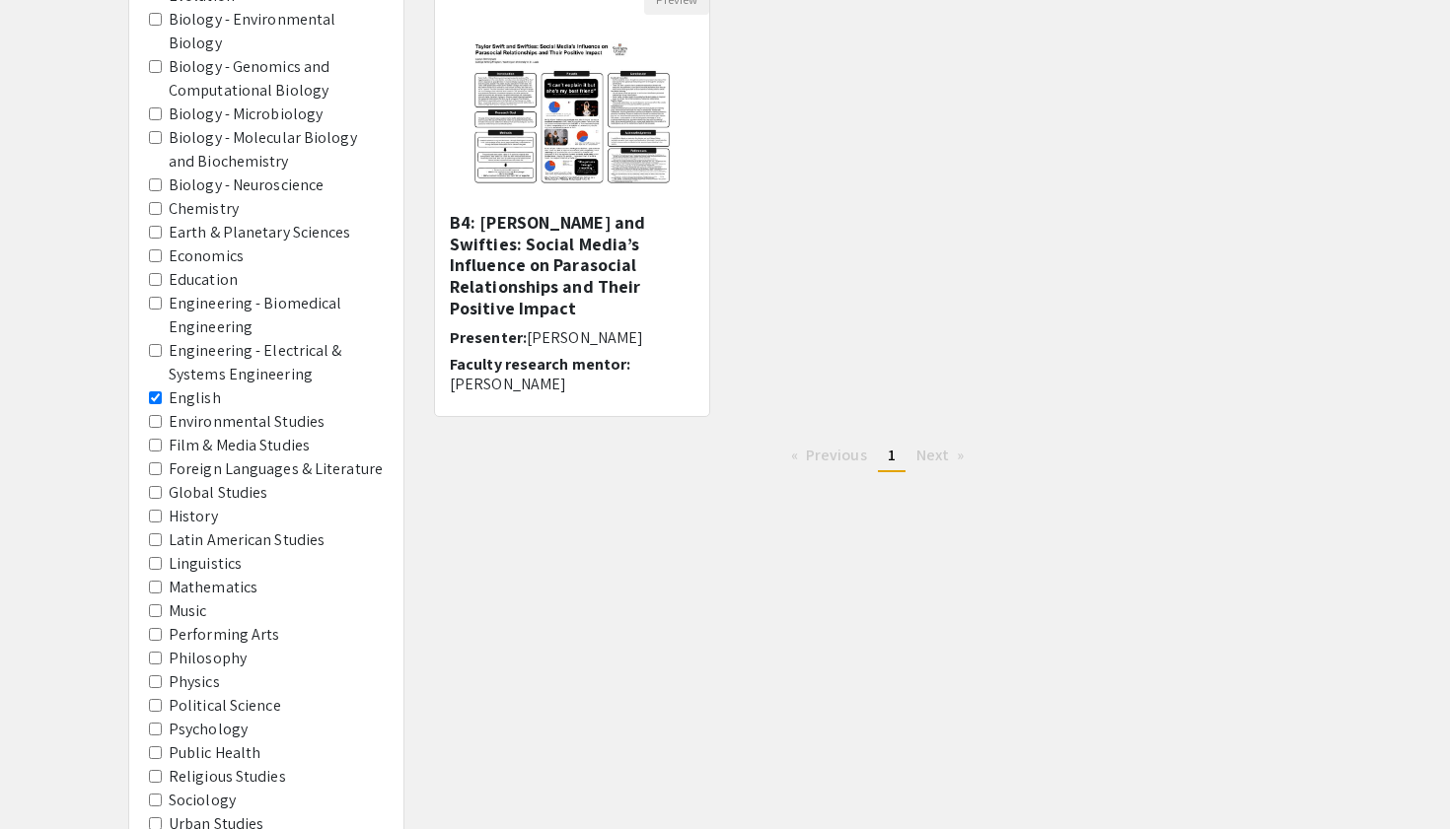
scroll to position [405, 0]
